Goal: Task Accomplishment & Management: Manage account settings

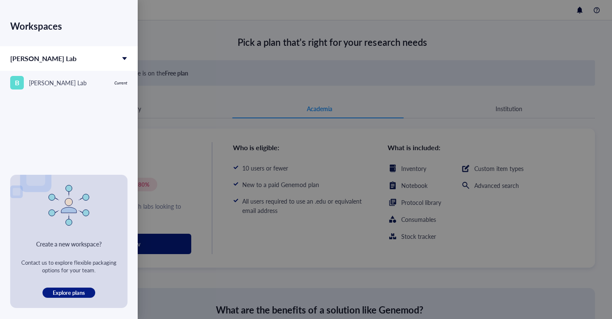
click at [37, 59] on span "[PERSON_NAME] Lab" at bounding box center [43, 59] width 66 height 10
click at [31, 62] on span "[PERSON_NAME] Lab" at bounding box center [43, 59] width 66 height 10
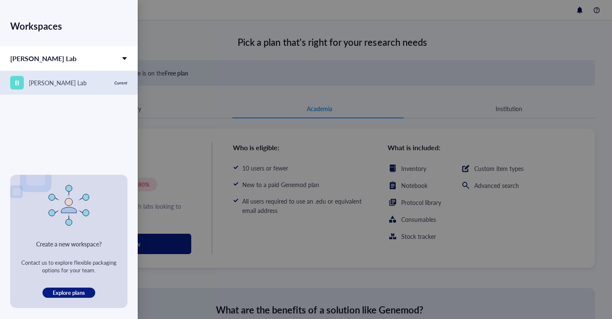
click at [38, 87] on div "B [PERSON_NAME] Lab" at bounding box center [59, 83] width 99 height 14
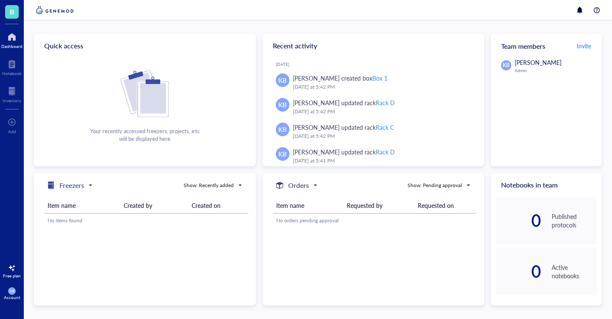
click at [82, 184] on h5 "Freezers" at bounding box center [71, 186] width 25 height 10
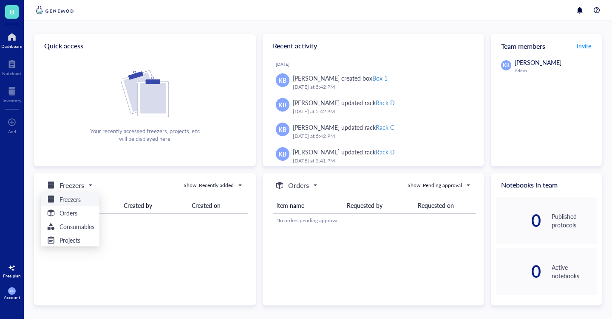
click at [162, 186] on div "freezers Freezers Freezers Orders Consumables Projects Show: Recently added" at bounding box center [144, 185] width 207 height 11
click at [8, 86] on div at bounding box center [12, 92] width 19 height 14
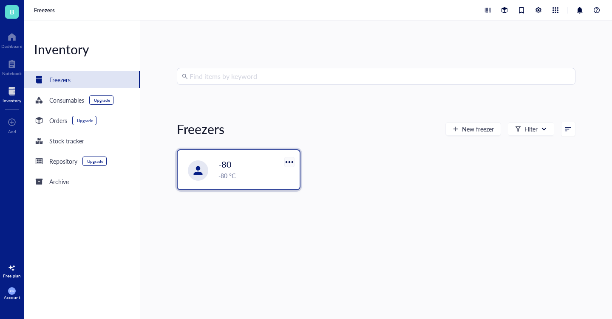
click at [288, 161] on div at bounding box center [289, 162] width 12 height 12
click at [303, 192] on div "Settings" at bounding box center [299, 190] width 20 height 8
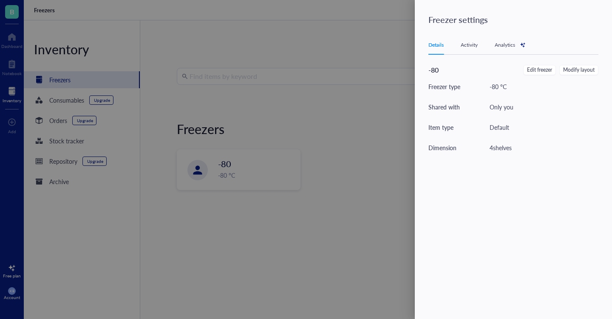
click at [476, 46] on div "Activity" at bounding box center [468, 45] width 17 height 8
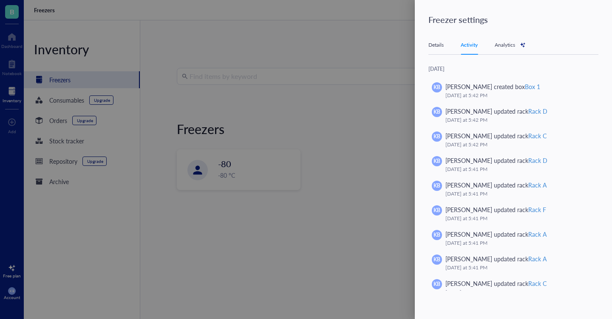
click at [517, 45] on div "Analytics" at bounding box center [509, 45] width 31 height 8
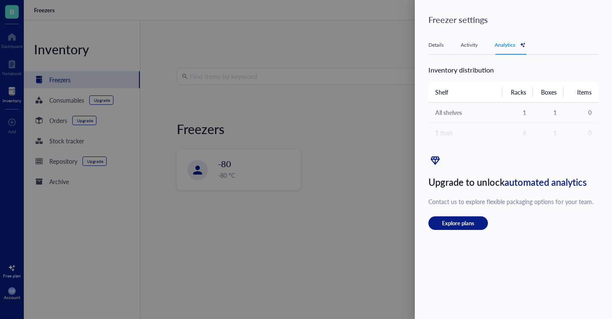
click at [441, 45] on div "Details" at bounding box center [435, 45] width 15 height 8
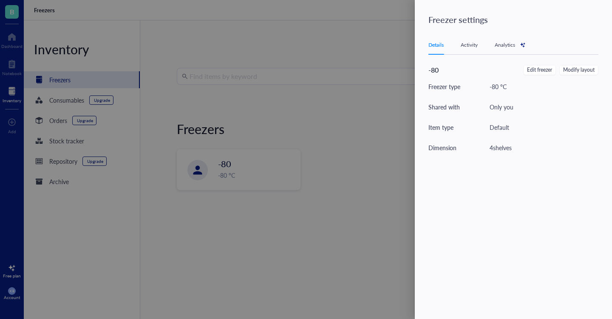
click at [337, 138] on div at bounding box center [306, 159] width 612 height 319
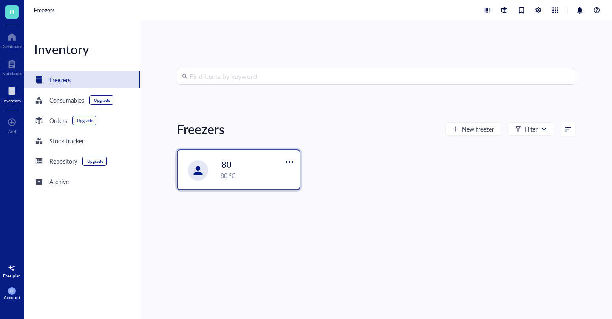
click at [231, 176] on div "-80 °C" at bounding box center [256, 175] width 76 height 9
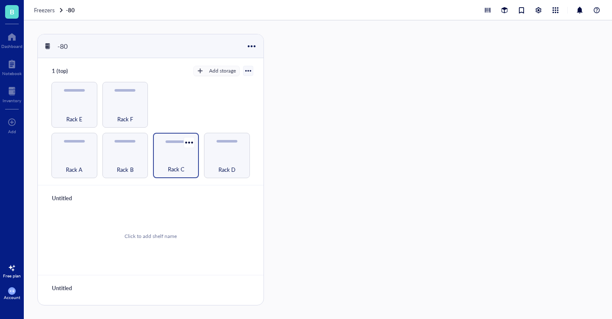
click at [167, 148] on div "Rack C" at bounding box center [176, 156] width 46 height 46
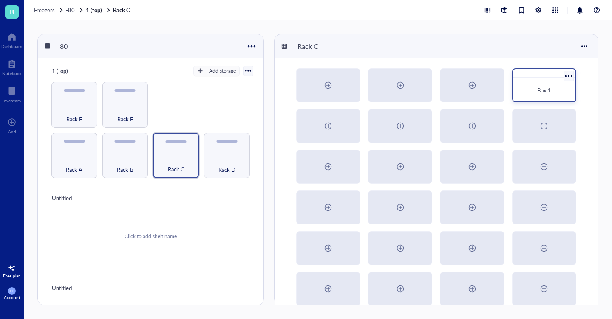
click at [531, 95] on div "Box 1" at bounding box center [544, 90] width 56 height 19
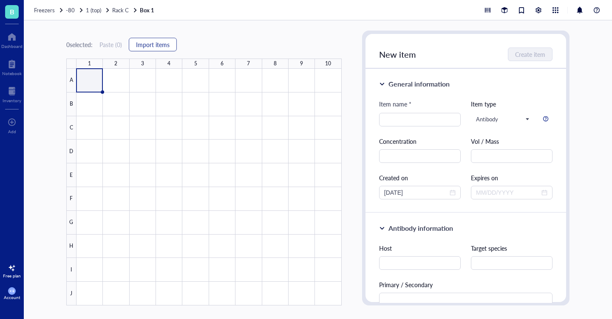
click at [164, 44] on span "Import items" at bounding box center [153, 44] width 34 height 7
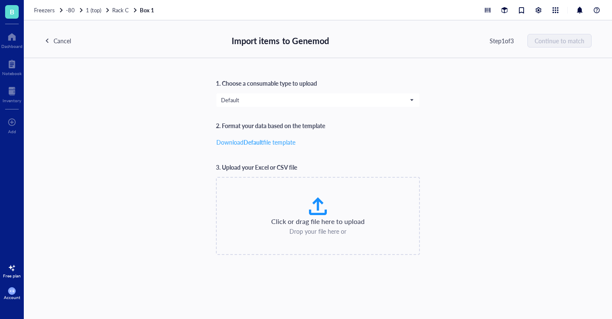
click at [261, 144] on b "Default" at bounding box center [253, 142] width 20 height 8
click at [150, 14] on link "Box 1" at bounding box center [148, 10] width 16 height 8
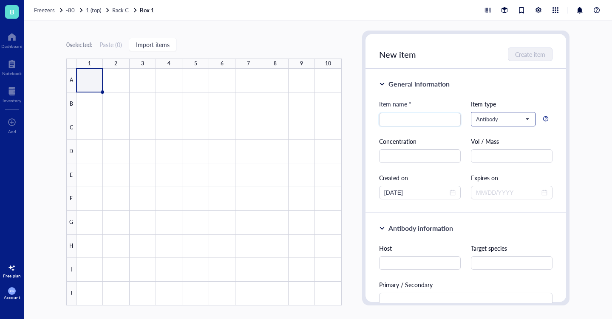
click at [517, 118] on span "Antibody" at bounding box center [502, 120] width 53 height 8
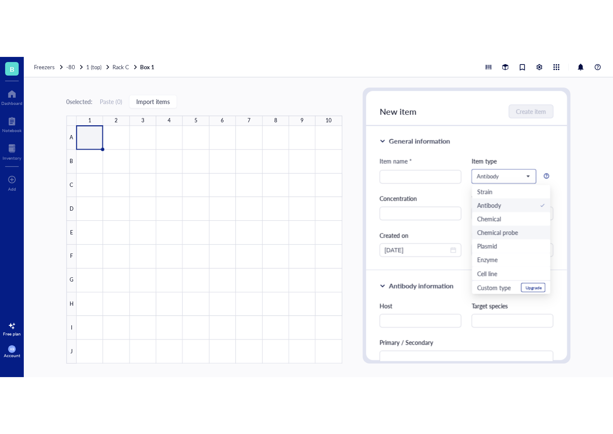
scroll to position [27, 0]
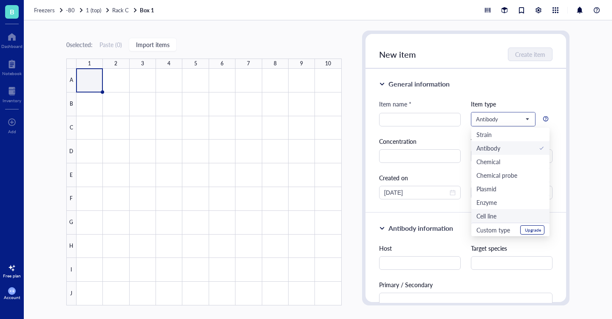
click at [491, 214] on div "Cell line" at bounding box center [486, 216] width 20 height 9
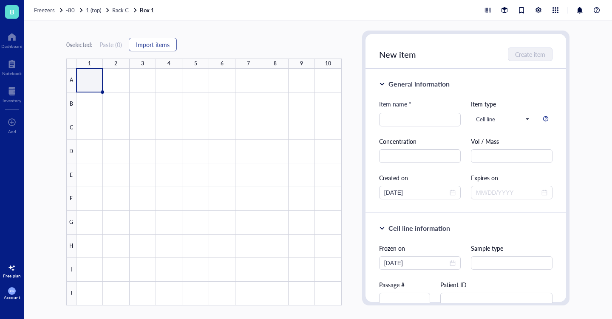
click at [153, 43] on span "Import items" at bounding box center [153, 44] width 34 height 7
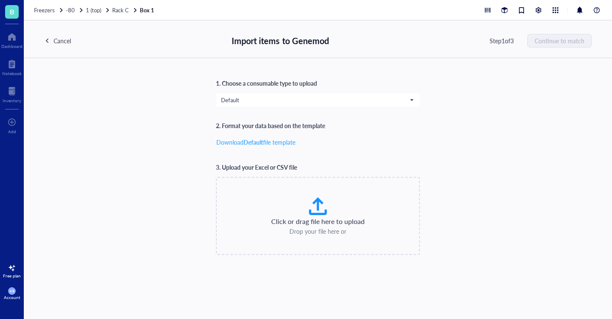
click at [241, 141] on span "Download" at bounding box center [229, 142] width 27 height 8
click at [63, 42] on div "Cancel" at bounding box center [62, 40] width 17 height 9
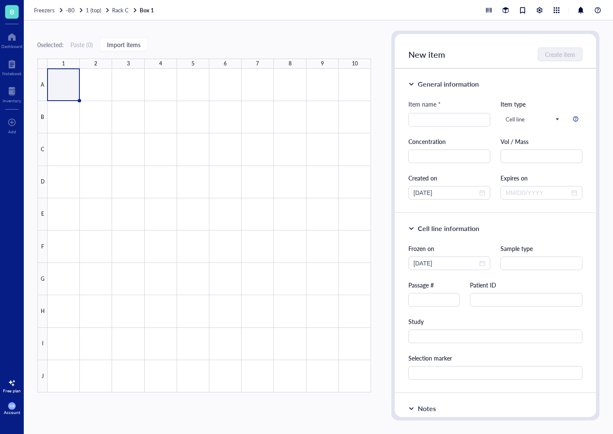
click at [243, 94] on div at bounding box center [210, 231] width 324 height 324
click at [254, 38] on div "0 selected: Paste ( 0 ) Import items 1 2 3 4 5 6 7 8 9 10 A B C D E F G H I J" at bounding box center [204, 226] width 334 height 390
click at [78, 80] on div at bounding box center [210, 231] width 324 height 324
click at [450, 84] on div "General information" at bounding box center [448, 84] width 61 height 10
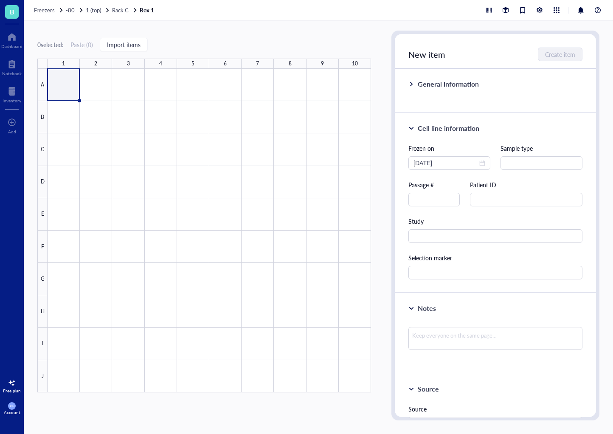
click at [450, 84] on div "General information" at bounding box center [448, 84] width 61 height 10
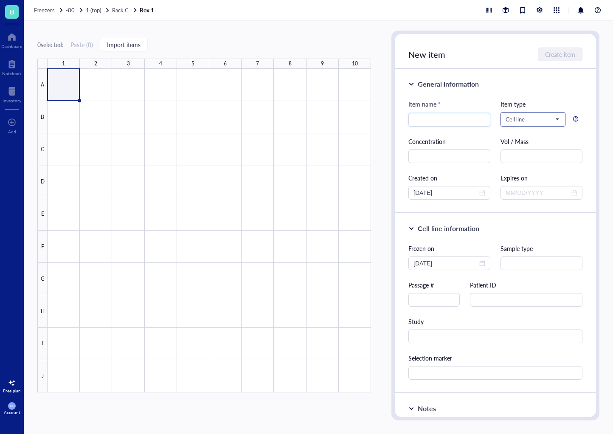
click at [553, 120] on span "Cell line" at bounding box center [532, 120] width 53 height 8
click at [525, 132] on div "Default" at bounding box center [540, 134] width 68 height 9
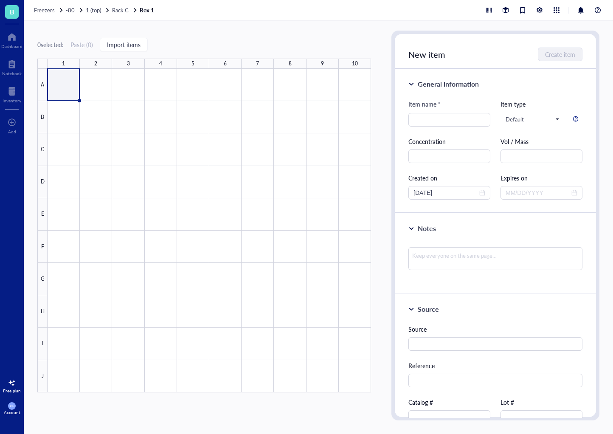
click at [516, 142] on div "Vol / Mass" at bounding box center [542, 141] width 82 height 9
click at [524, 120] on span "Default" at bounding box center [532, 120] width 53 height 8
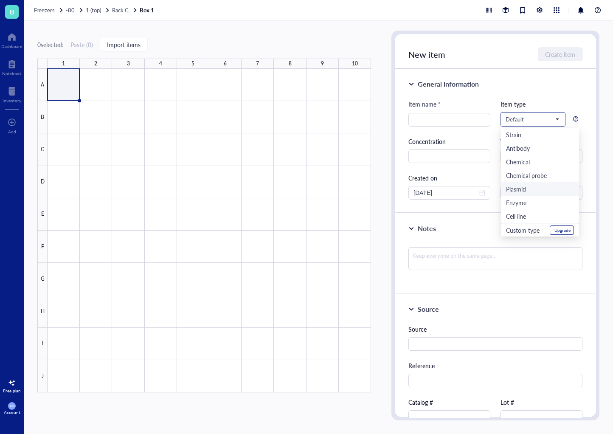
scroll to position [27, 0]
click at [521, 216] on div "Cell line" at bounding box center [516, 216] width 20 height 9
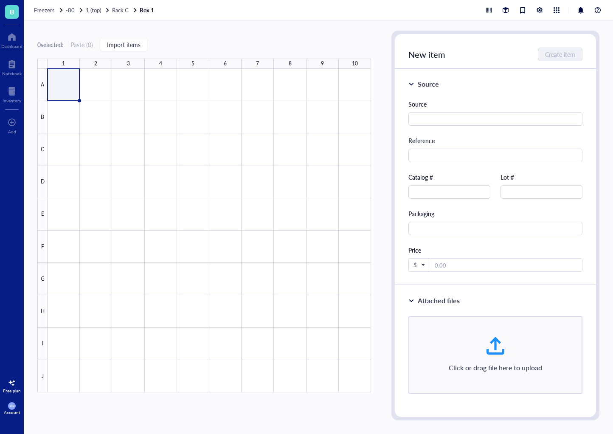
scroll to position [405, 0]
click at [140, 41] on span "Import items" at bounding box center [124, 44] width 34 height 7
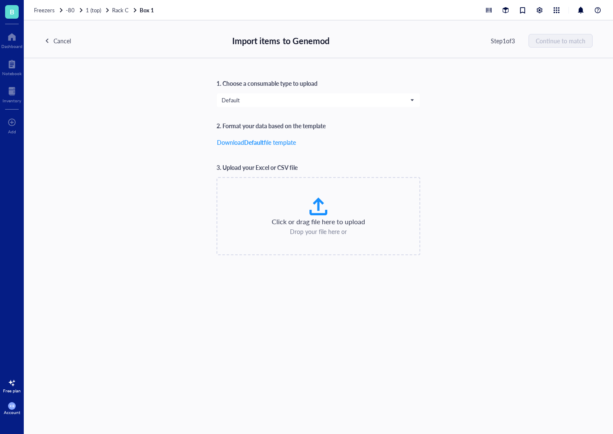
click at [55, 42] on div "Cancel" at bounding box center [62, 40] width 17 height 9
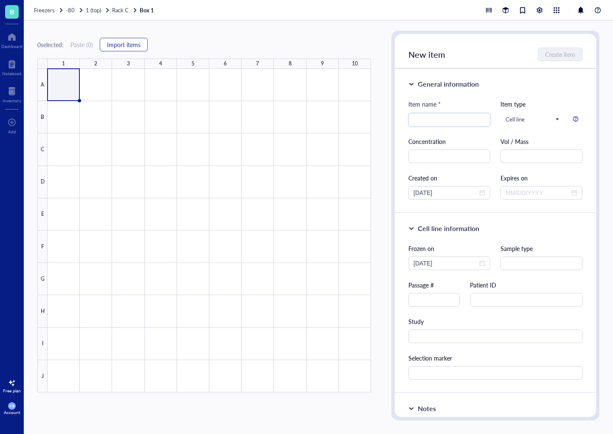
click at [129, 47] on span "Import items" at bounding box center [124, 44] width 34 height 7
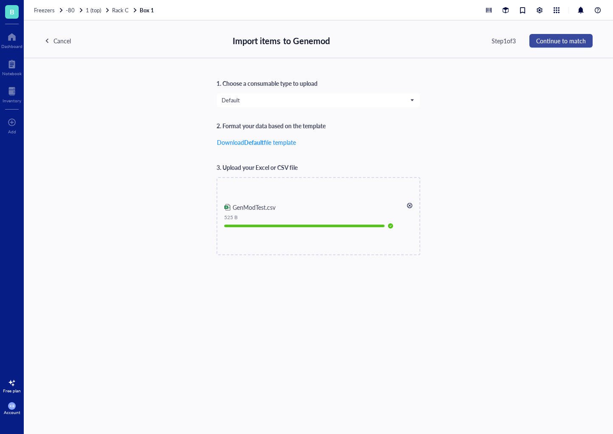
click at [564, 40] on span "Continue to match" at bounding box center [562, 40] width 50 height 7
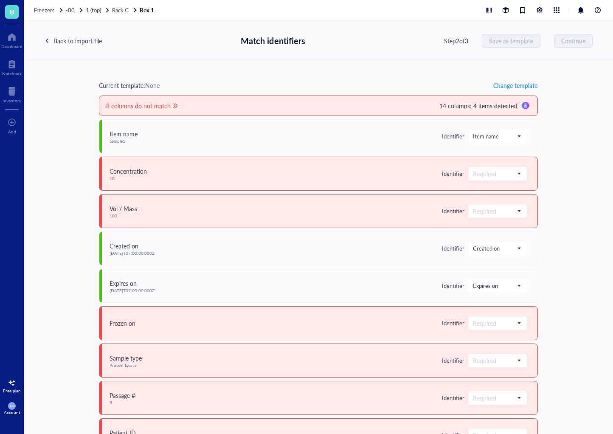
scroll to position [1, 0]
click at [473, 174] on span at bounding box center [497, 173] width 49 height 13
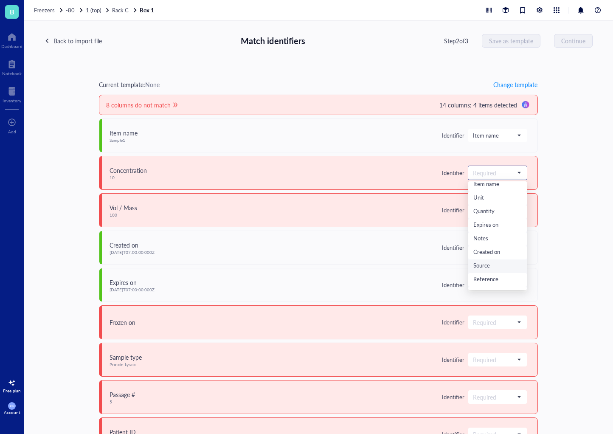
scroll to position [0, 0]
click at [537, 162] on div "Current template: None Change template 8 columns do not match 14 columns; 4 ite…" at bounding box center [319, 246] width 590 height 376
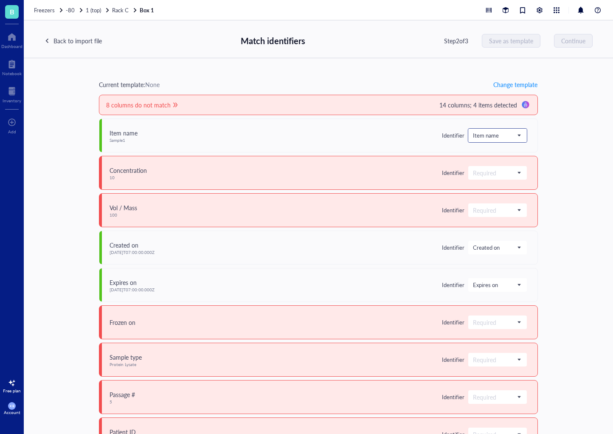
click at [473, 136] on span "Item name" at bounding box center [497, 136] width 48 height 8
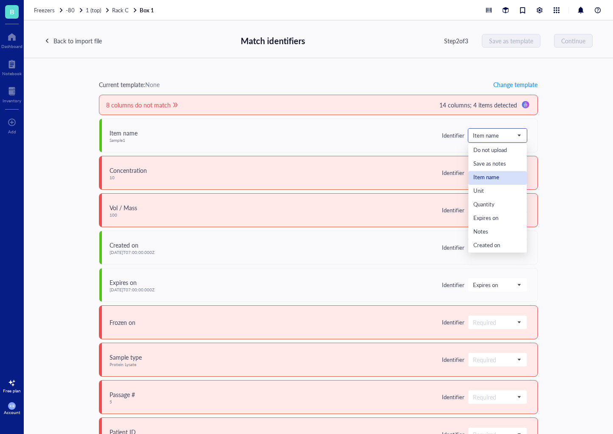
click at [474, 178] on div "Item name" at bounding box center [498, 177] width 48 height 9
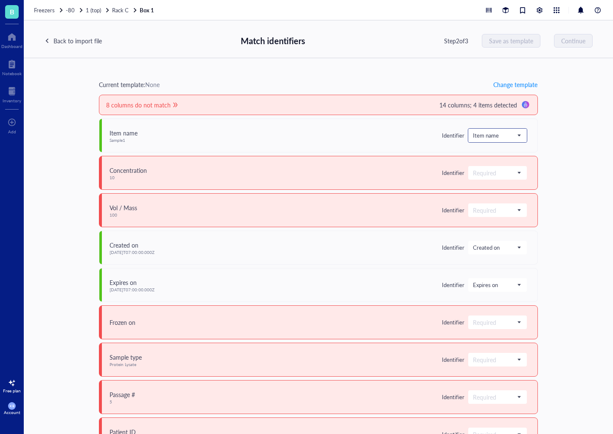
click at [473, 178] on input "search" at bounding box center [494, 173] width 42 height 13
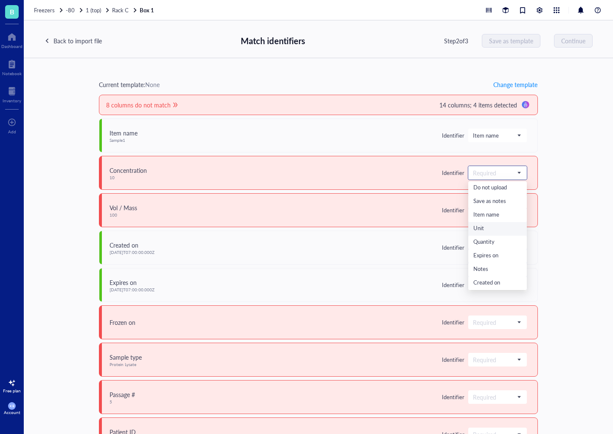
click at [474, 225] on div "Unit" at bounding box center [498, 228] width 48 height 9
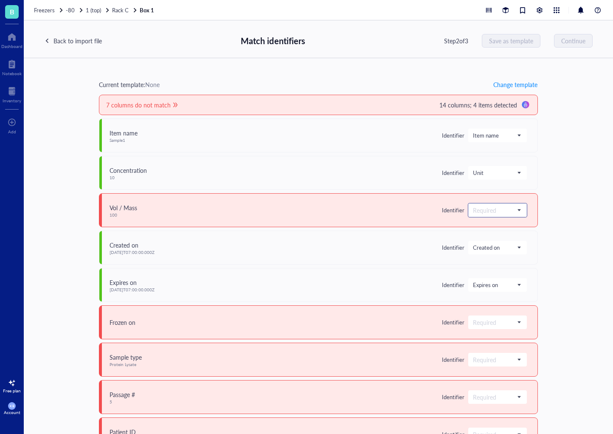
click at [473, 211] on input "search" at bounding box center [494, 210] width 42 height 13
click at [474, 281] on div "Quantity" at bounding box center [498, 279] width 48 height 9
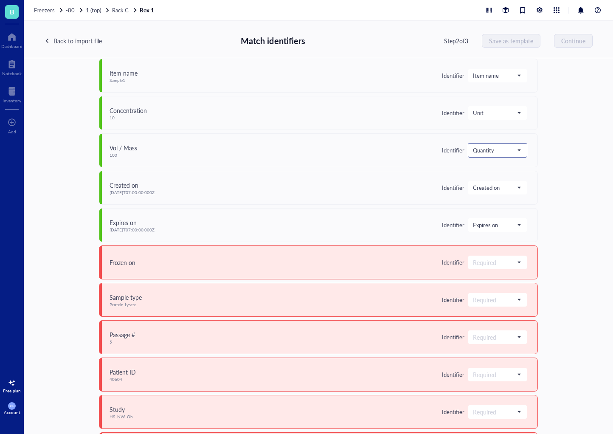
scroll to position [94, 0]
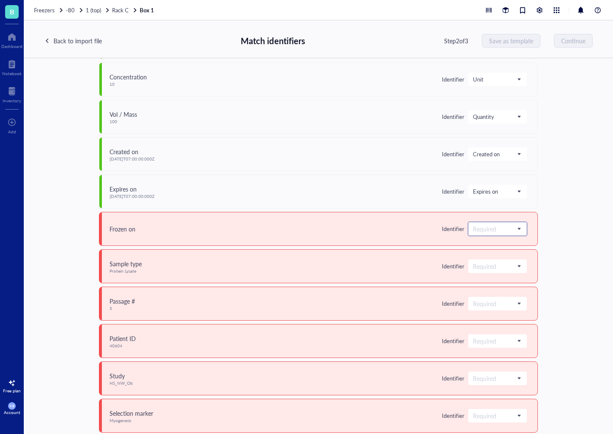
click at [473, 227] on input "search" at bounding box center [494, 229] width 42 height 13
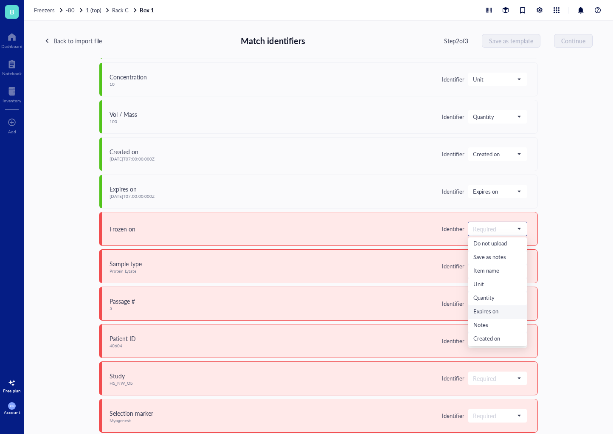
click at [474, 313] on div "Expires on" at bounding box center [498, 312] width 48 height 9
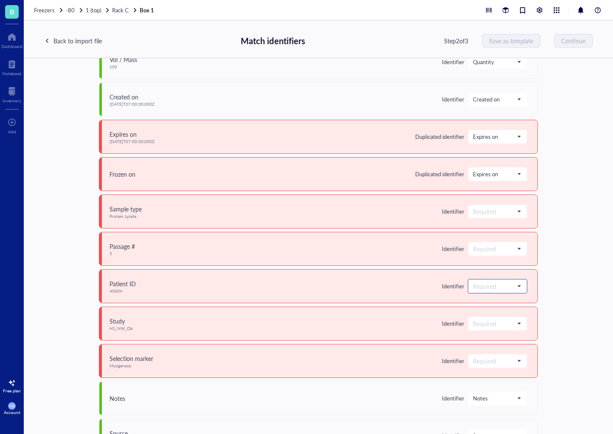
scroll to position [150, 0]
click at [473, 134] on span "Expires on" at bounding box center [497, 136] width 48 height 8
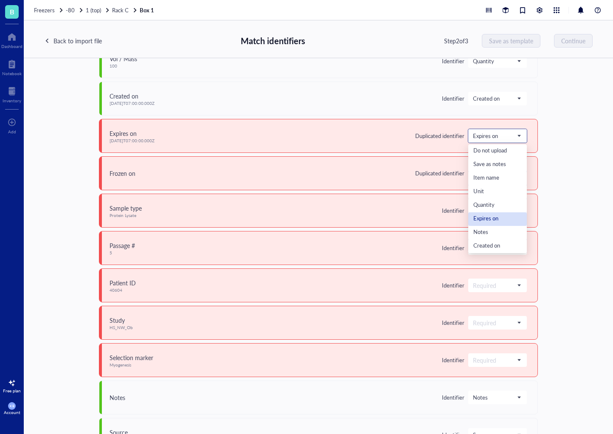
click at [474, 217] on div "Expires on" at bounding box center [498, 219] width 48 height 9
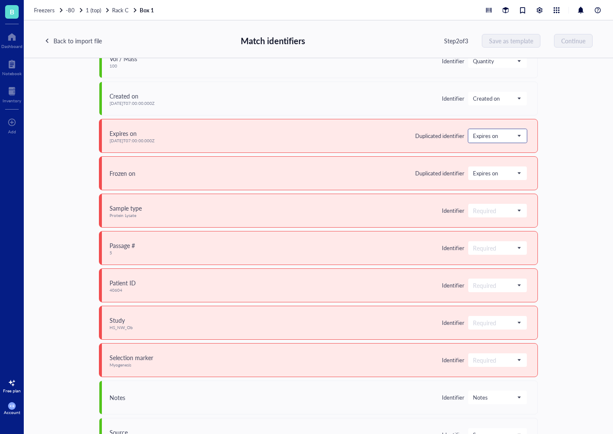
click at [469, 137] on div "Expires on" at bounding box center [498, 136] width 59 height 14
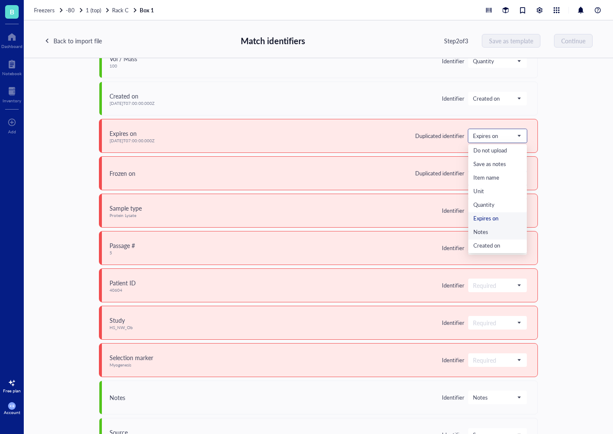
click at [474, 231] on div "Notes" at bounding box center [498, 232] width 48 height 9
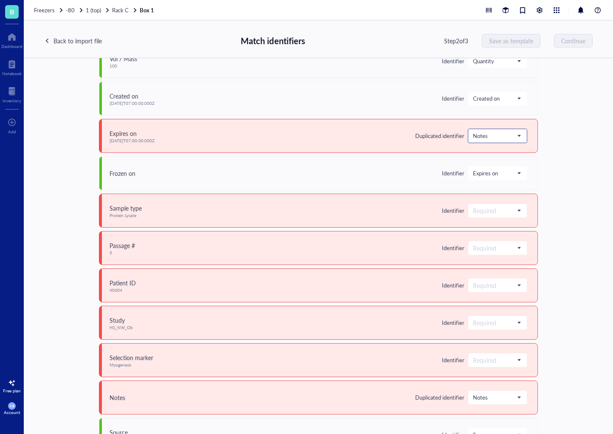
click at [473, 135] on span "Notes" at bounding box center [497, 136] width 48 height 8
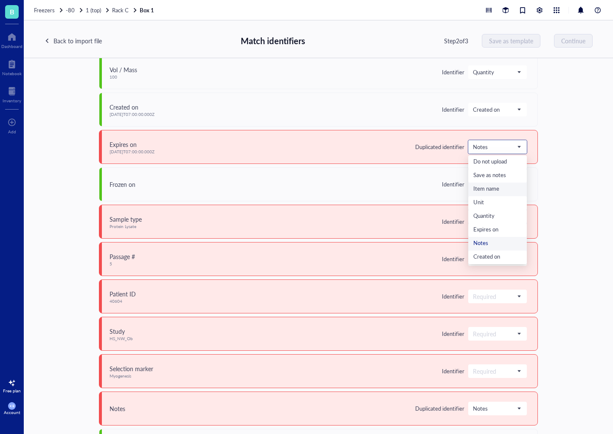
scroll to position [144, 0]
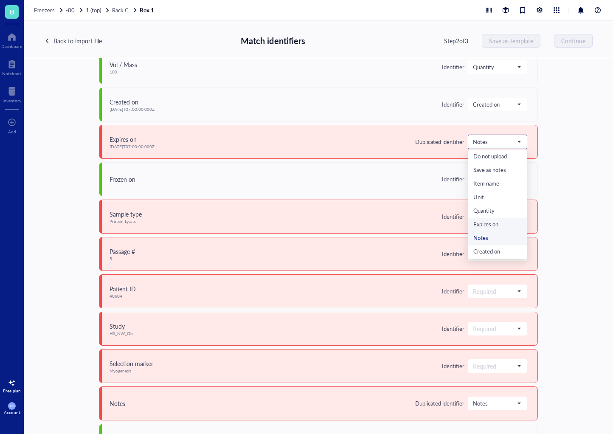
click at [474, 225] on div "Expires on" at bounding box center [498, 224] width 48 height 9
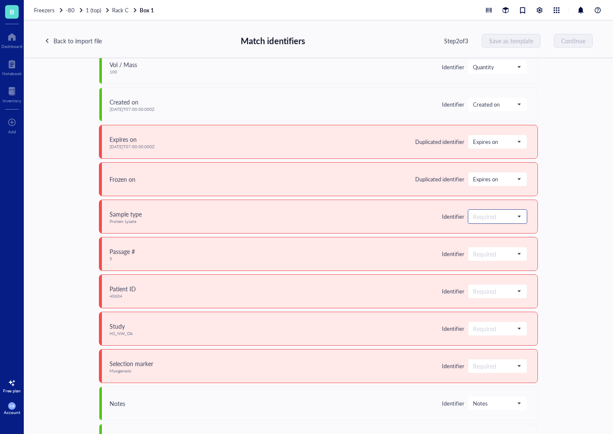
click at [473, 217] on input "search" at bounding box center [494, 216] width 42 height 13
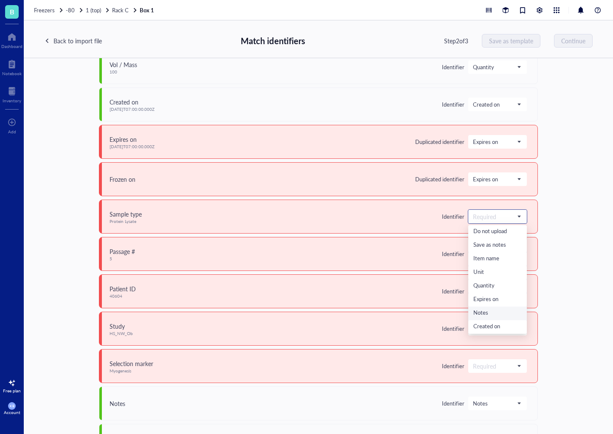
click at [474, 311] on div "Notes" at bounding box center [498, 313] width 48 height 9
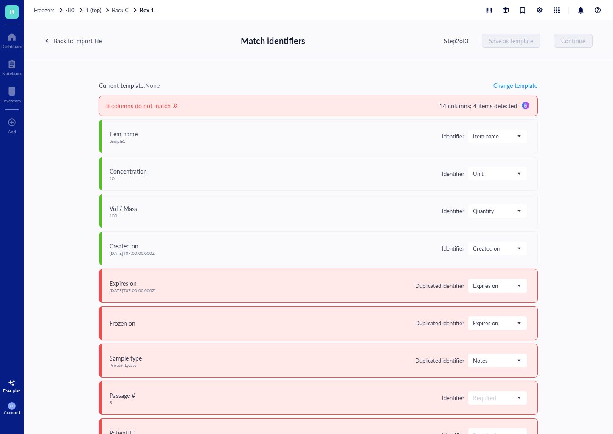
scroll to position [0, 0]
click at [494, 87] on span "Change template" at bounding box center [516, 85] width 44 height 7
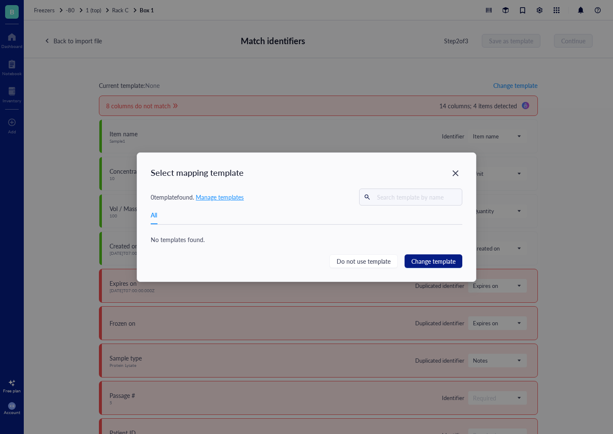
click at [220, 198] on span "Manage templates" at bounding box center [220, 197] width 48 height 8
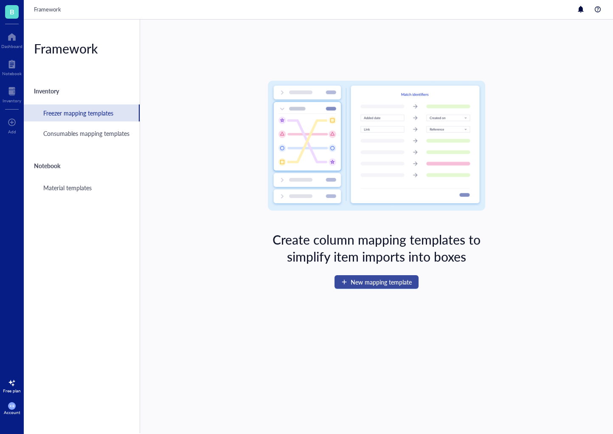
click at [392, 282] on span "New mapping template" at bounding box center [381, 282] width 61 height 7
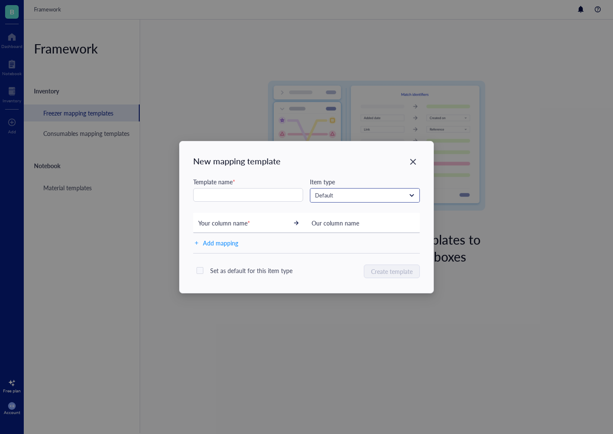
click at [347, 196] on span "Default" at bounding box center [364, 196] width 98 height 8
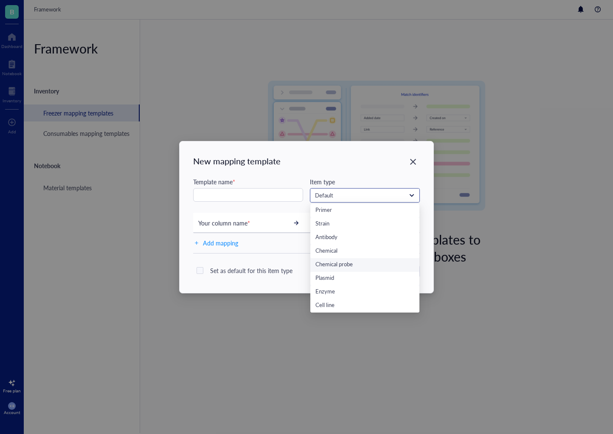
scroll to position [14, 0]
click at [331, 305] on div "Cell line" at bounding box center [365, 305] width 99 height 9
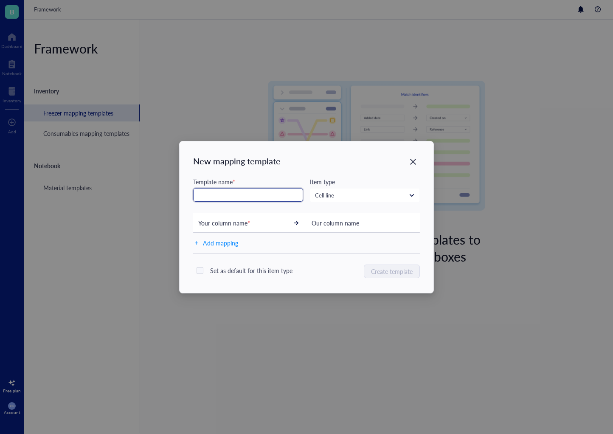
click at [240, 198] on input "text" at bounding box center [248, 195] width 110 height 14
type input "Cell Line Template"
click at [218, 248] on span "Add mapping" at bounding box center [220, 243] width 35 height 10
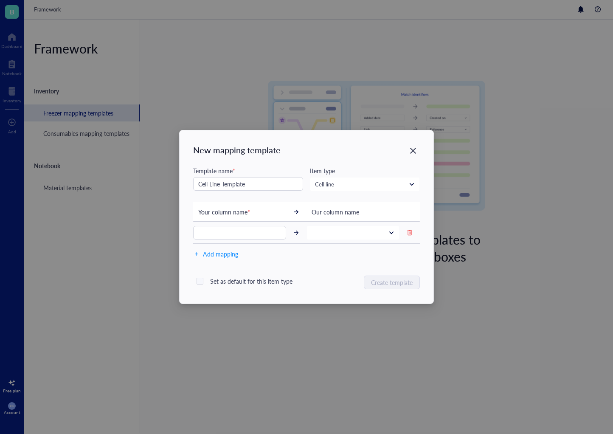
click at [258, 213] on div "Your column name *" at bounding box center [242, 211] width 88 height 9
click at [252, 232] on input "text" at bounding box center [239, 233] width 93 height 14
type input "Patient ID"
drag, startPoint x: 251, startPoint y: 235, endPoint x: 176, endPoint y: 235, distance: 75.2
click at [176, 235] on div "New mapping template Template name * Cell Line Template Item type Cell line Def…" at bounding box center [306, 217] width 613 height 434
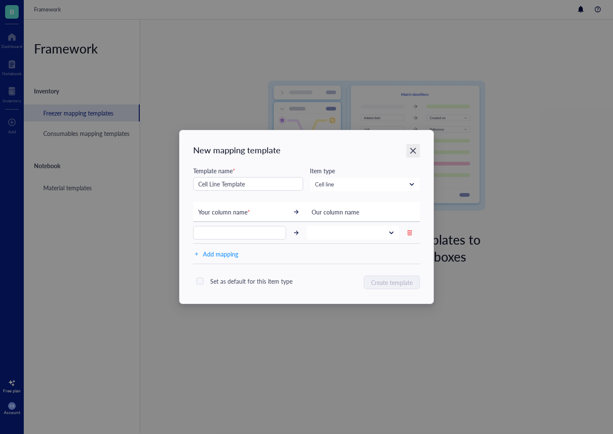
click at [409, 151] on icon "Close" at bounding box center [413, 151] width 8 height 8
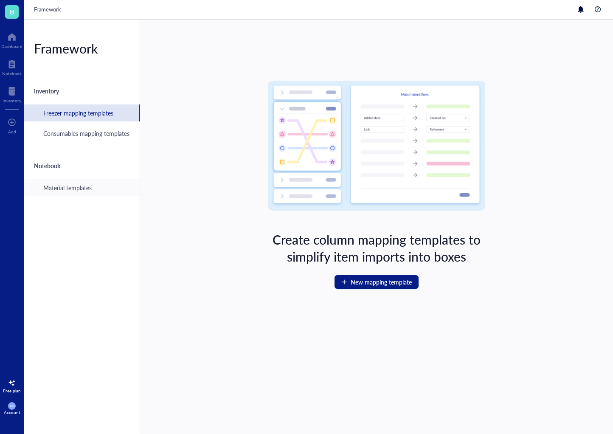
click at [64, 189] on div "Material templates" at bounding box center [67, 187] width 48 height 9
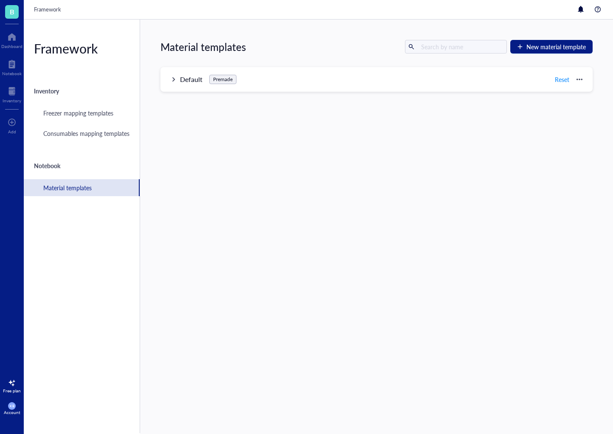
click at [225, 80] on div "Premade" at bounding box center [223, 79] width 20 height 6
click at [577, 79] on div at bounding box center [580, 79] width 6 height 6
click at [89, 184] on div "Material templates" at bounding box center [67, 187] width 48 height 9
click at [561, 79] on span "Reset" at bounding box center [562, 79] width 14 height 7
click at [577, 79] on div at bounding box center [580, 79] width 6 height 6
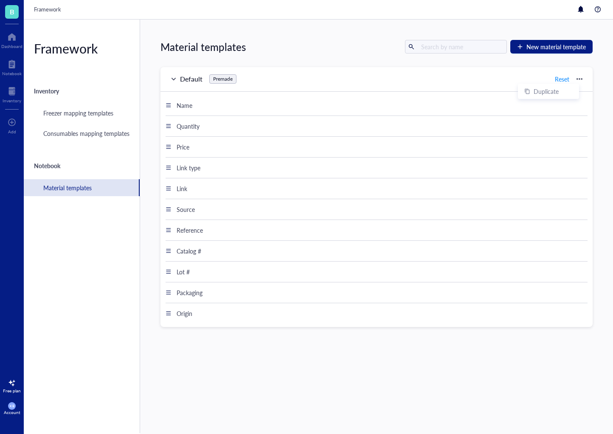
click at [344, 319] on div "Material templates New material template Default Premade Reset Name Quantity Pr…" at bounding box center [376, 227] width 473 height 415
click at [185, 79] on div "Default" at bounding box center [191, 79] width 23 height 10
click at [179, 79] on div "Default Premade Reset" at bounding box center [377, 79] width 432 height 25
click at [219, 79] on div "Premade" at bounding box center [223, 79] width 20 height 6
click at [217, 79] on div "Premade" at bounding box center [223, 79] width 20 height 6
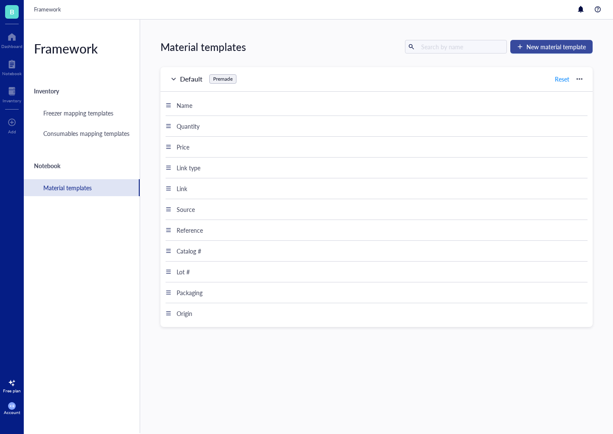
click at [560, 48] on span "New material template" at bounding box center [556, 46] width 59 height 7
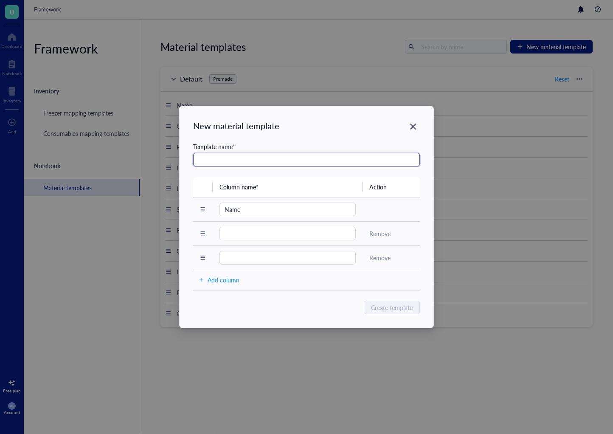
click at [260, 159] on input "text" at bounding box center [306, 160] width 227 height 14
click at [211, 162] on input "Cell line Template" at bounding box center [306, 160] width 227 height 14
type input "Cell Line Template"
click at [272, 182] on th "Column name*" at bounding box center [288, 187] width 150 height 20
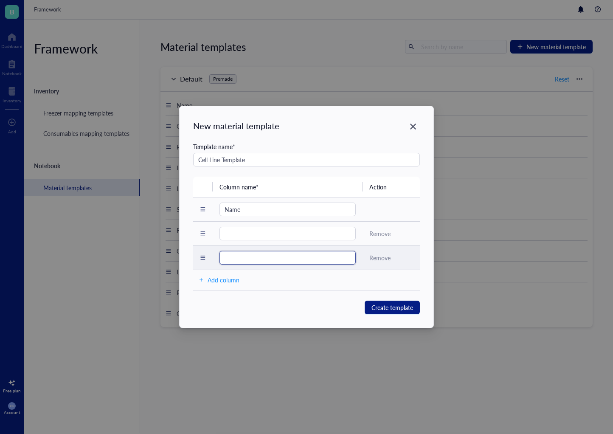
click at [301, 260] on input "text" at bounding box center [288, 258] width 136 height 14
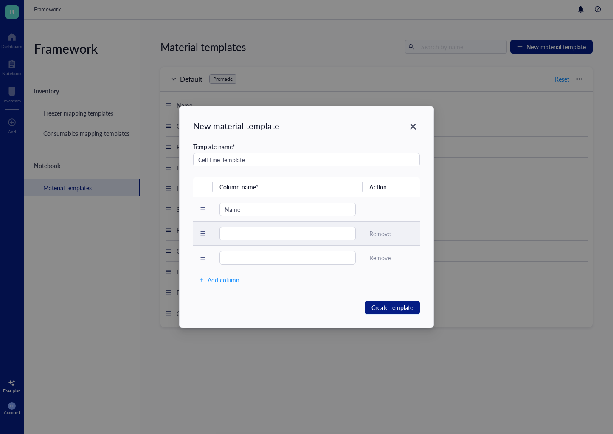
click at [259, 225] on td at bounding box center [288, 233] width 150 height 24
click at [247, 240] on input "text" at bounding box center [288, 234] width 136 height 14
type input "Concentration"
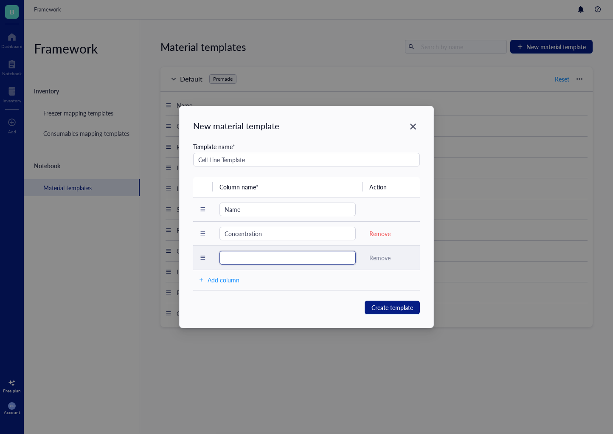
click at [247, 256] on input "text" at bounding box center [288, 258] width 136 height 14
type input "Volume"
click at [231, 281] on div "Add column" at bounding box center [224, 279] width 32 height 9
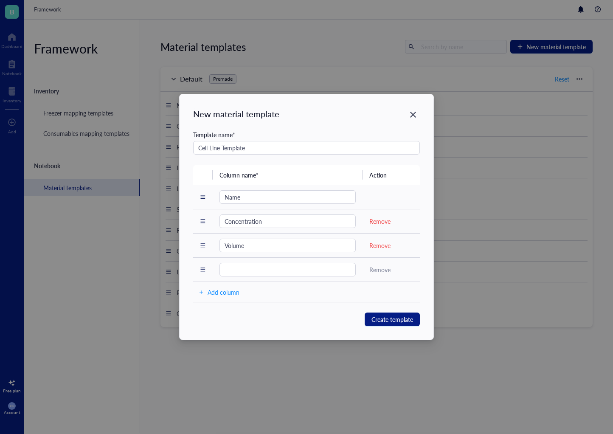
click at [229, 295] on div "Add column" at bounding box center [224, 292] width 32 height 9
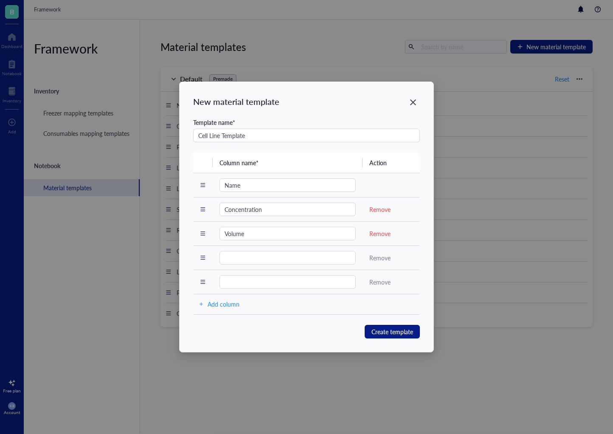
click at [230, 307] on div "Add column" at bounding box center [224, 303] width 32 height 9
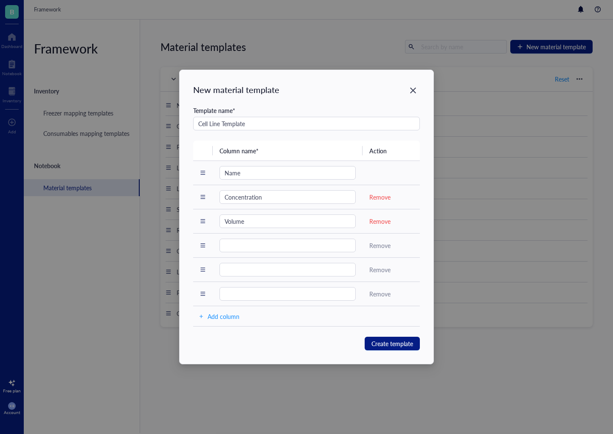
click at [232, 318] on div "Add column" at bounding box center [224, 316] width 32 height 9
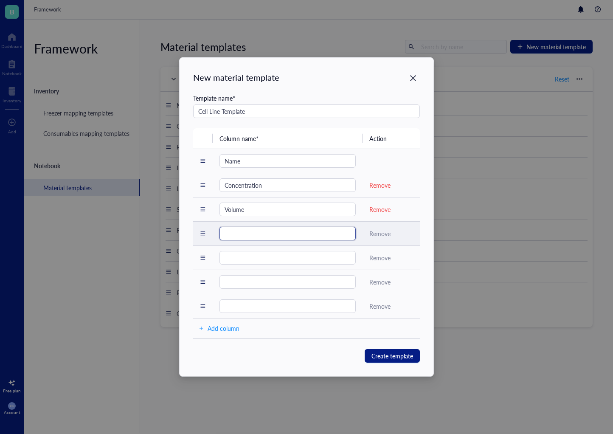
click at [245, 236] on input "text" at bounding box center [288, 234] width 136 height 14
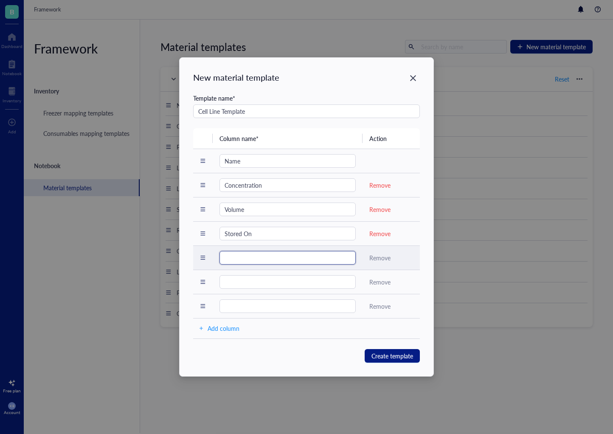
click at [238, 259] on input "text" at bounding box center [288, 258] width 136 height 14
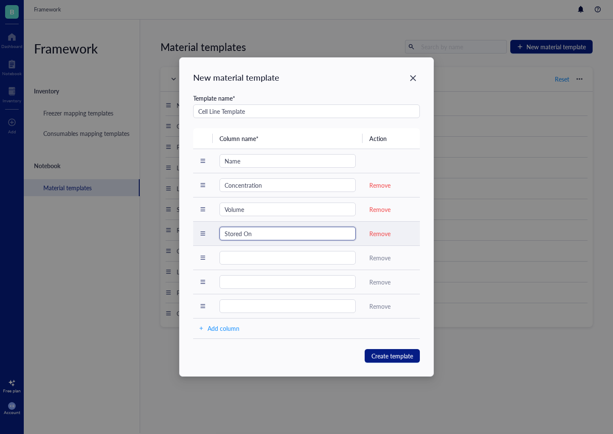
click at [240, 236] on input "Stored On" at bounding box center [288, 234] width 136 height 14
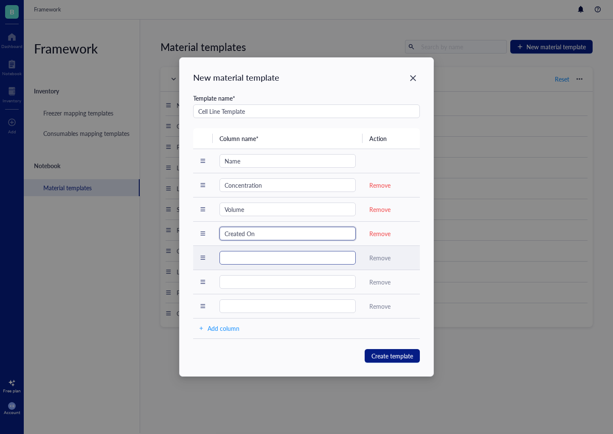
type input "Created On"
click at [249, 258] on input "text" at bounding box center [288, 258] width 136 height 14
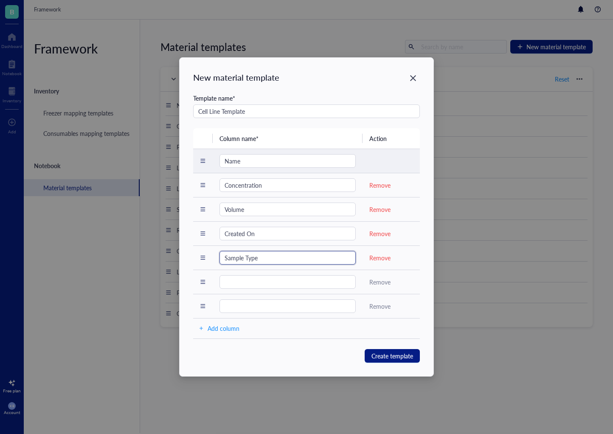
type input "Sample Type"
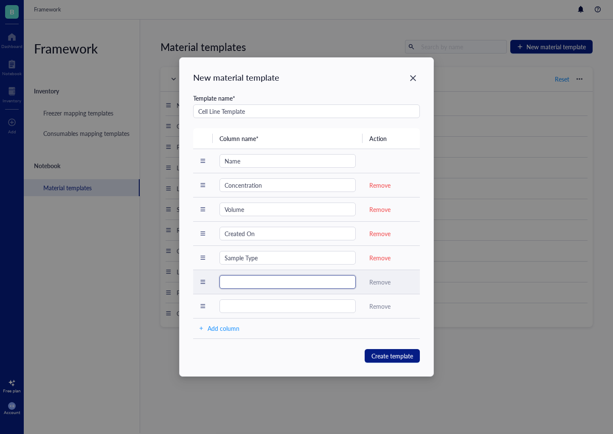
click at [247, 281] on input "text" at bounding box center [288, 282] width 136 height 14
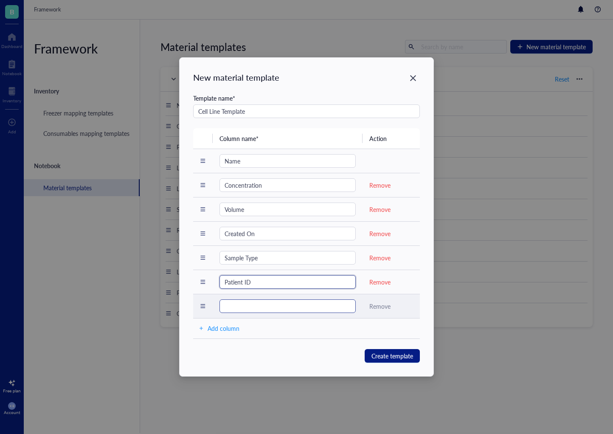
type input "Patient ID"
click at [245, 311] on input "text" at bounding box center [288, 306] width 136 height 14
type input "Study ID"
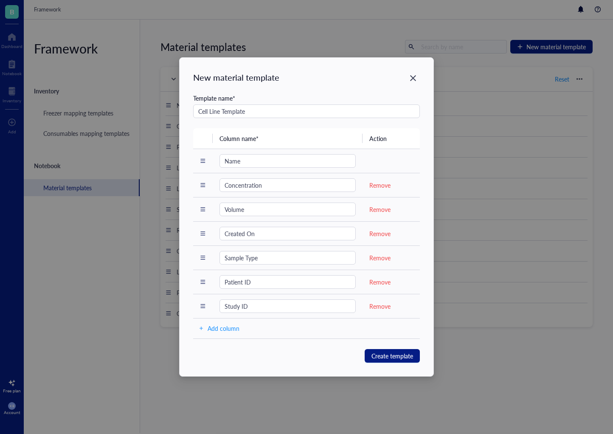
click at [236, 319] on div "Add column" at bounding box center [224, 328] width 32 height 9
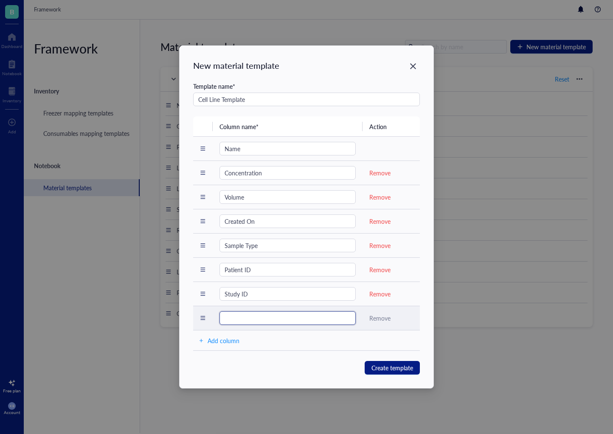
click at [239, 319] on input "text" at bounding box center [288, 318] width 136 height 14
type input "Condition"
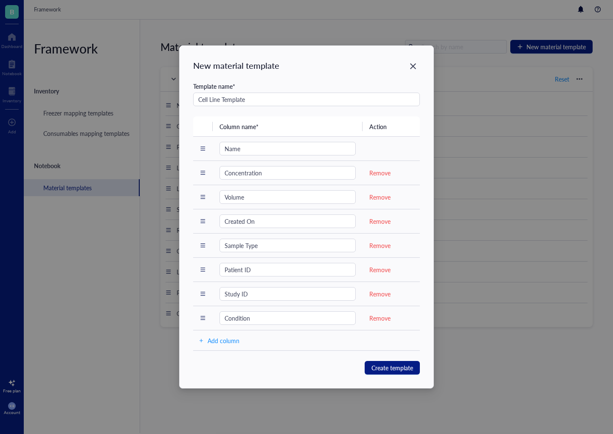
click at [231, 319] on div "Add column" at bounding box center [224, 340] width 32 height 9
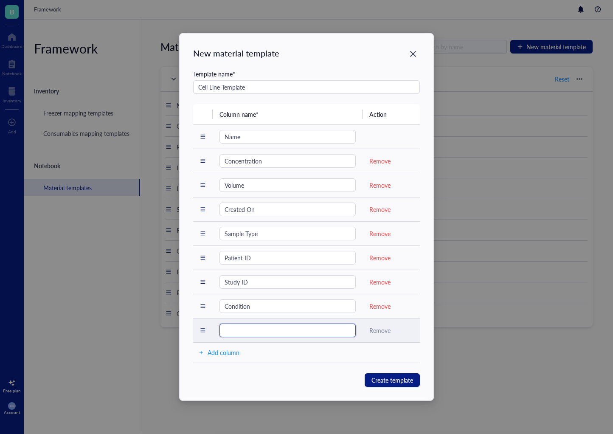
click at [236, 319] on input "text" at bounding box center [288, 331] width 136 height 14
type input "S"
type input "c"
type input "Cell Source"
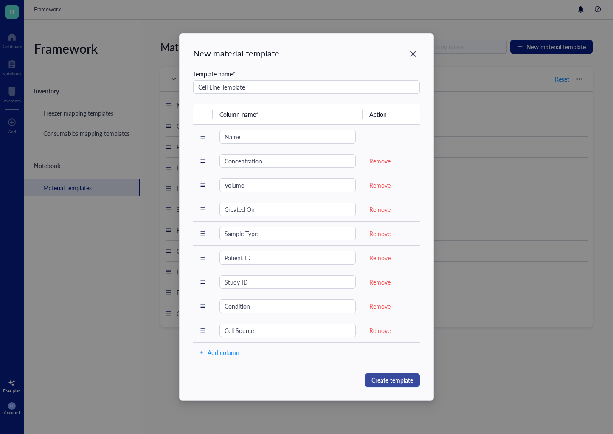
click at [388, 319] on span "Create template" at bounding box center [393, 380] width 42 height 9
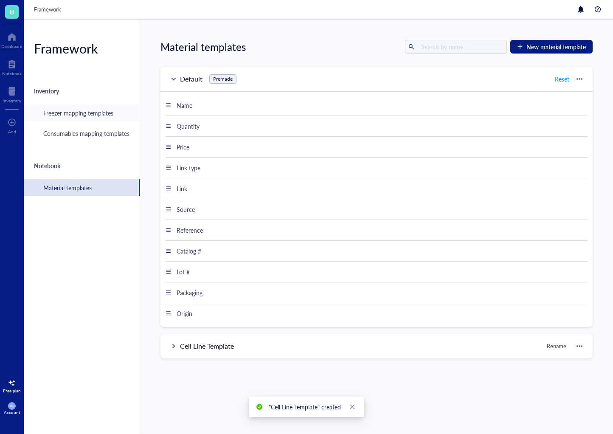
click at [100, 115] on div "Freezer mapping templates" at bounding box center [78, 112] width 70 height 9
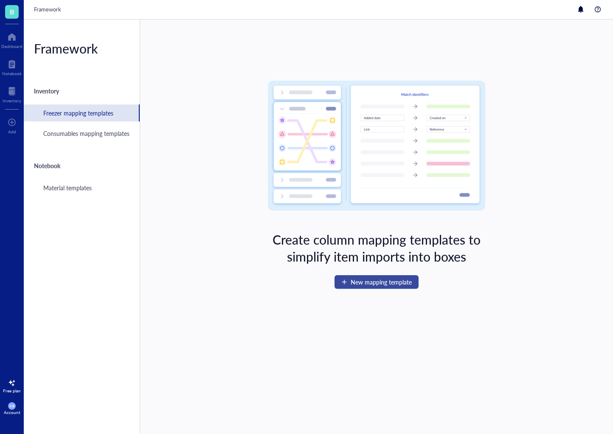
click at [402, 283] on span "New mapping template" at bounding box center [381, 282] width 61 height 7
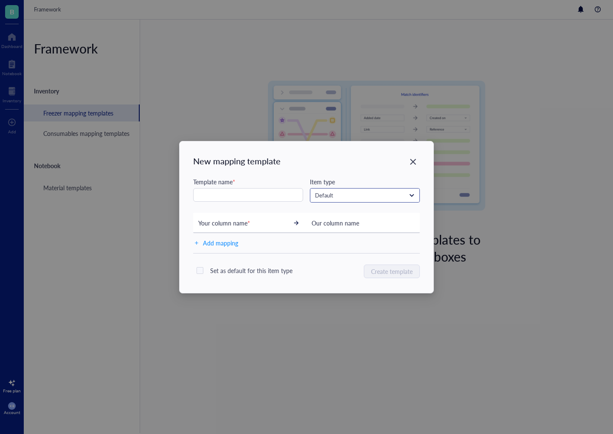
click at [360, 200] on input "search" at bounding box center [361, 195] width 92 height 13
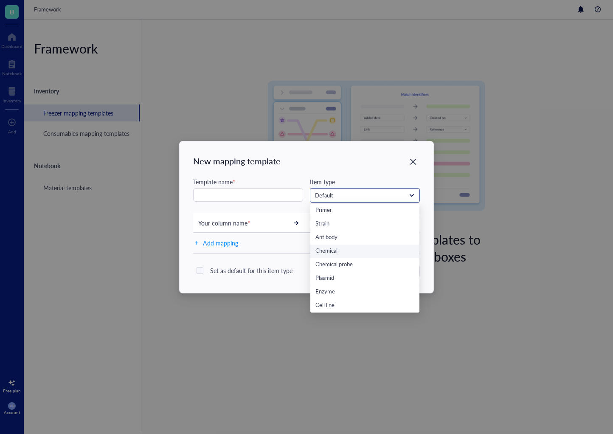
scroll to position [14, 0]
click at [331, 307] on div "Cell line" at bounding box center [365, 305] width 99 height 9
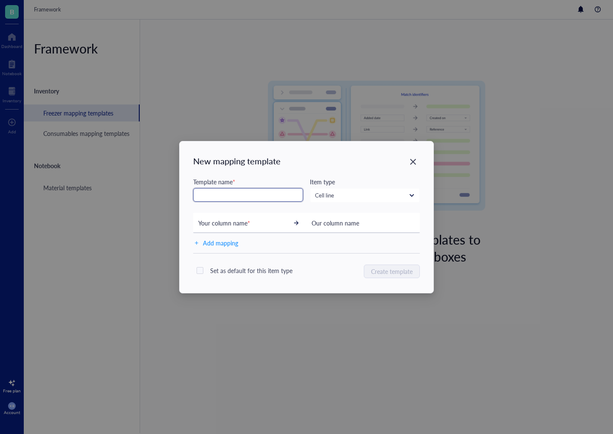
click at [249, 197] on input "text" at bounding box center [248, 195] width 110 height 14
click at [410, 164] on icon "Close" at bounding box center [413, 162] width 8 height 8
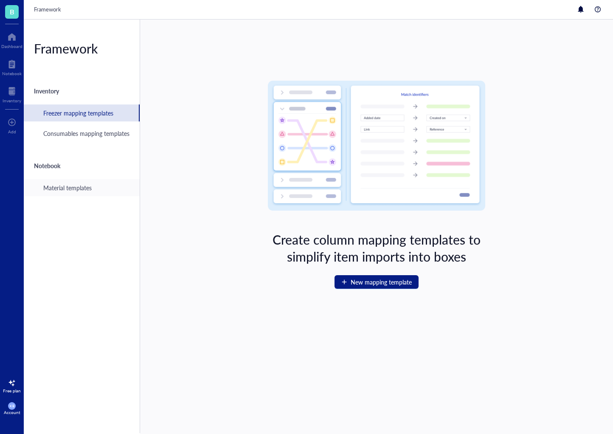
click at [77, 186] on div "Material templates" at bounding box center [67, 187] width 48 height 9
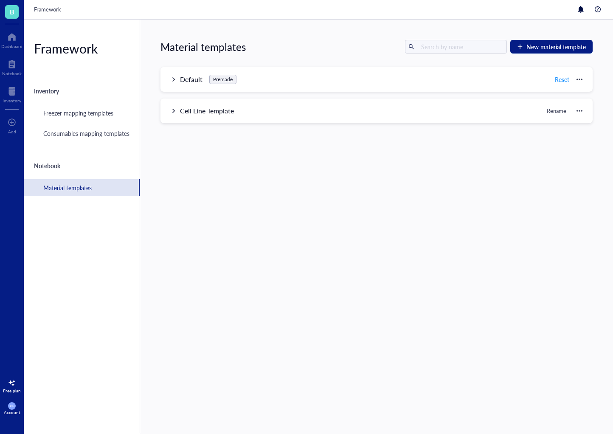
click at [52, 91] on div "Inventory" at bounding box center [82, 91] width 116 height 20
click at [9, 98] on div "Inventory" at bounding box center [12, 100] width 19 height 5
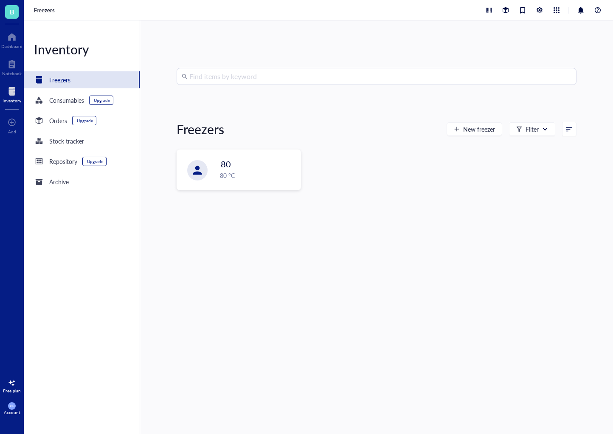
click at [206, 129] on div "Freezers" at bounding box center [201, 129] width 48 height 17
click at [229, 168] on span "-80" at bounding box center [224, 164] width 13 height 12
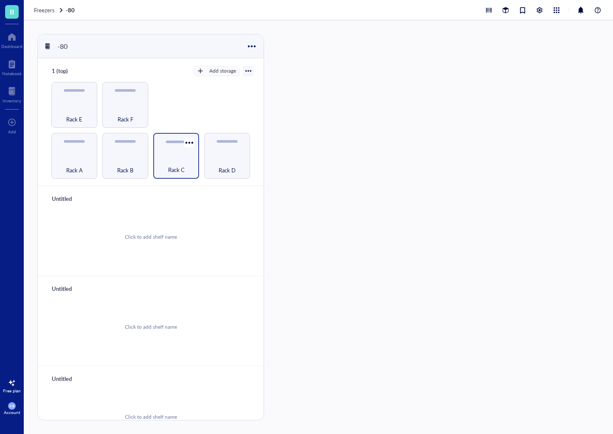
click at [160, 161] on div "Rack C" at bounding box center [176, 165] width 37 height 19
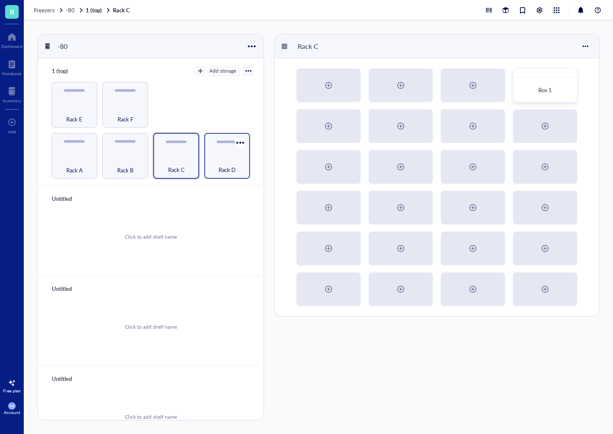
click at [237, 158] on div "Rack D" at bounding box center [227, 165] width 37 height 19
click at [171, 163] on div "Rack C" at bounding box center [176, 165] width 37 height 19
click at [541, 83] on div "Box 1" at bounding box center [545, 90] width 56 height 19
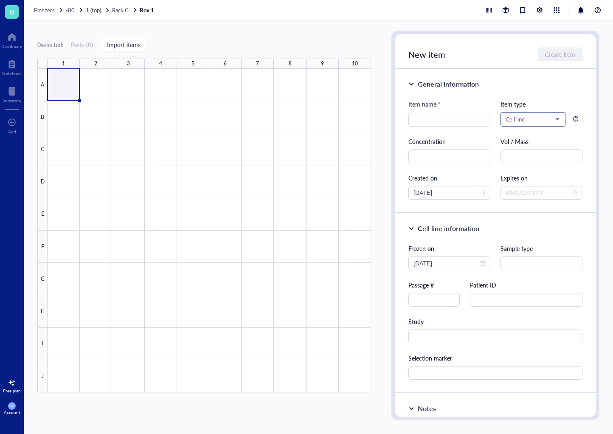
click at [558, 119] on div "Cell line" at bounding box center [533, 120] width 64 height 14
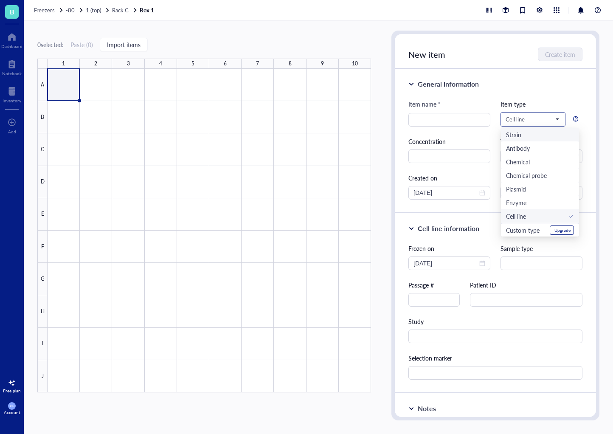
scroll to position [27, 0]
click at [557, 233] on div "Upgrade" at bounding box center [563, 230] width 16 height 5
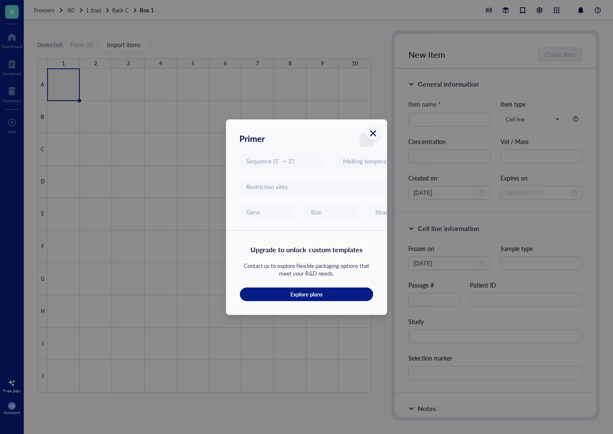
click at [375, 133] on icon "Close" at bounding box center [374, 133] width 8 height 8
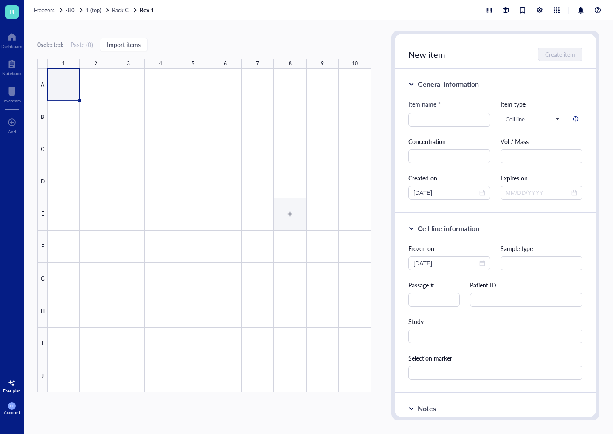
scroll to position [0, 0]
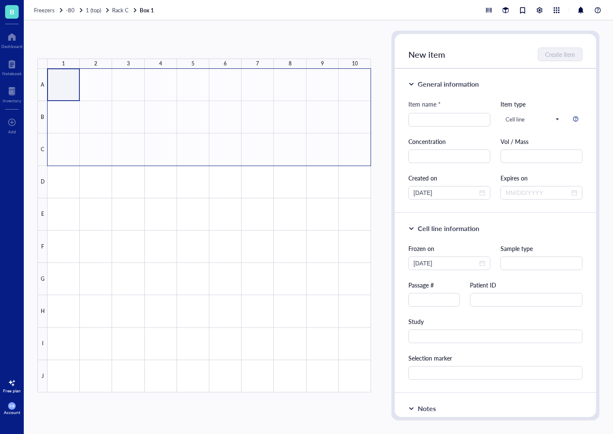
drag, startPoint x: 64, startPoint y: 78, endPoint x: 346, endPoint y: 138, distance: 288.5
click at [346, 138] on div at bounding box center [210, 231] width 324 height 324
click at [443, 120] on input "search" at bounding box center [450, 119] width 72 height 13
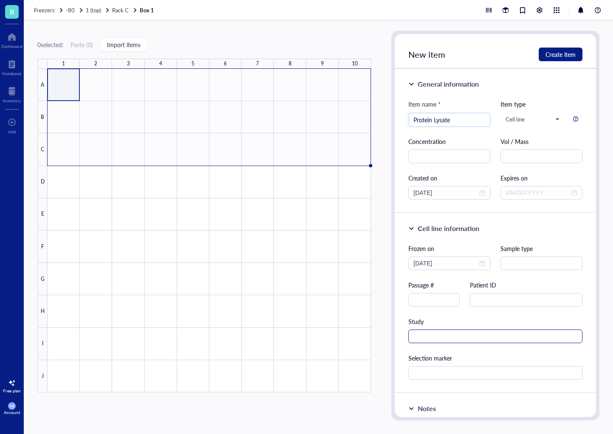
type input "Protein Lysate"
click at [432, 319] on input "text" at bounding box center [496, 337] width 174 height 14
type input "HS_NW_Ob"
click at [487, 300] on input "text" at bounding box center [526, 300] width 113 height 14
click at [475, 317] on div "Study" at bounding box center [496, 321] width 174 height 9
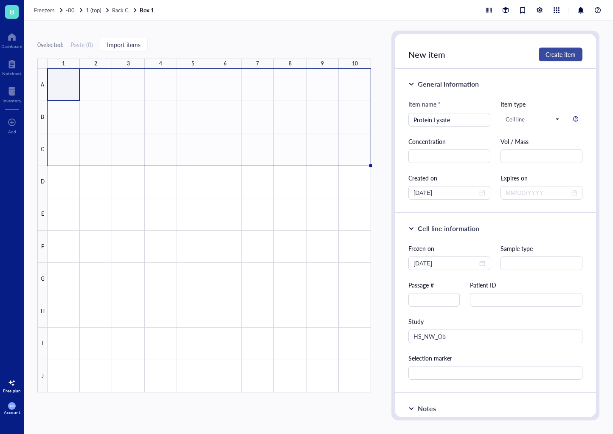
click at [565, 55] on span "Create item" at bounding box center [561, 54] width 30 height 7
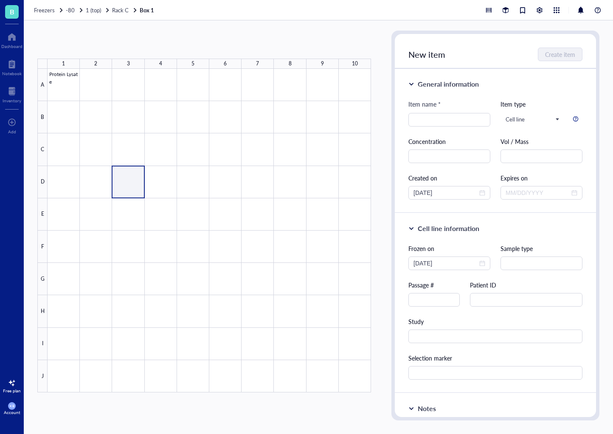
click at [127, 177] on div at bounding box center [210, 231] width 324 height 324
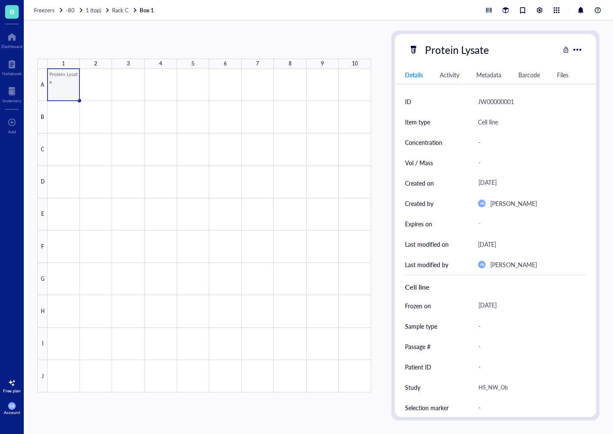
click at [66, 93] on div at bounding box center [210, 231] width 324 height 324
click at [59, 84] on div at bounding box center [210, 231] width 324 height 324
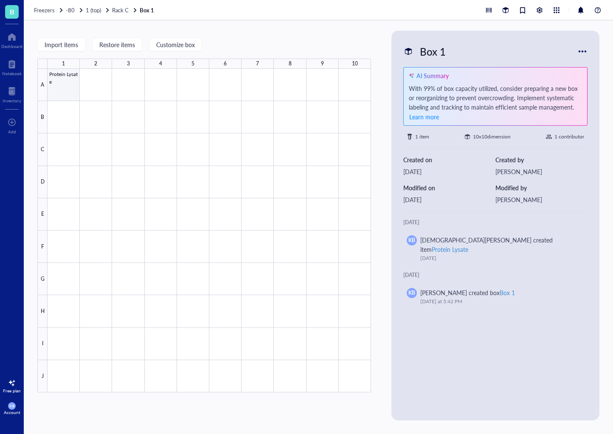
click at [59, 84] on div at bounding box center [210, 231] width 324 height 324
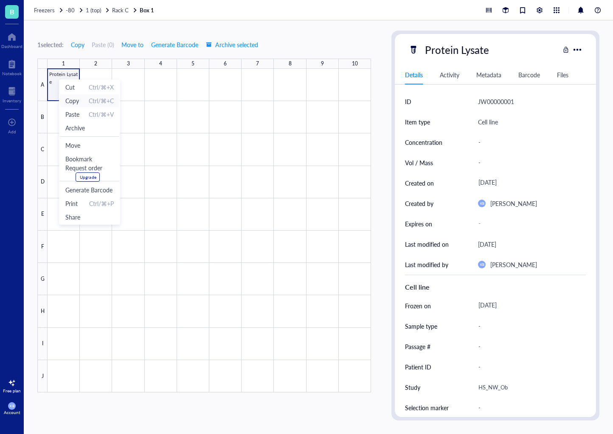
click at [74, 102] on span "Copy" at bounding box center [72, 100] width 14 height 9
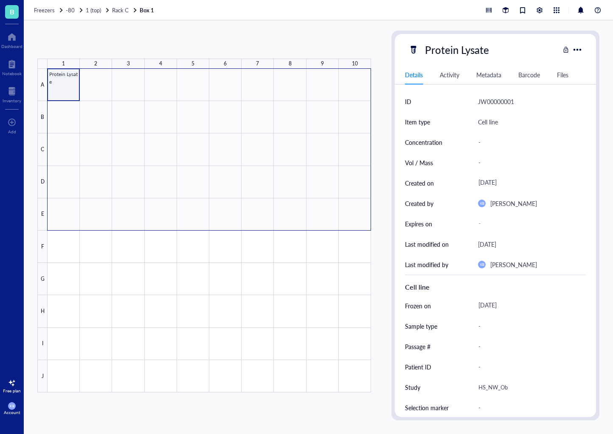
drag, startPoint x: 64, startPoint y: 93, endPoint x: 365, endPoint y: 204, distance: 320.4
click at [365, 204] on div at bounding box center [210, 231] width 324 height 324
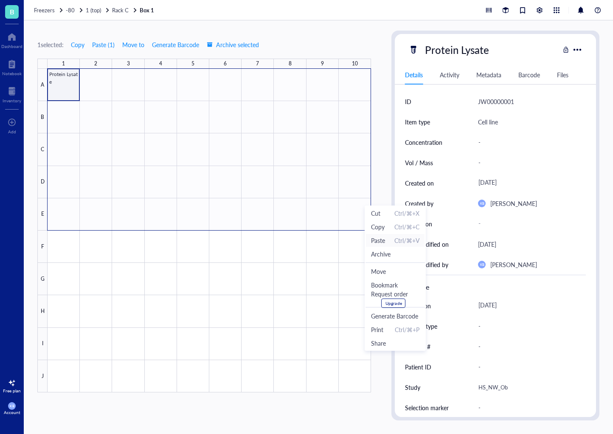
click at [390, 239] on span "Paste Ctrl/⌘+V" at bounding box center [395, 240] width 48 height 9
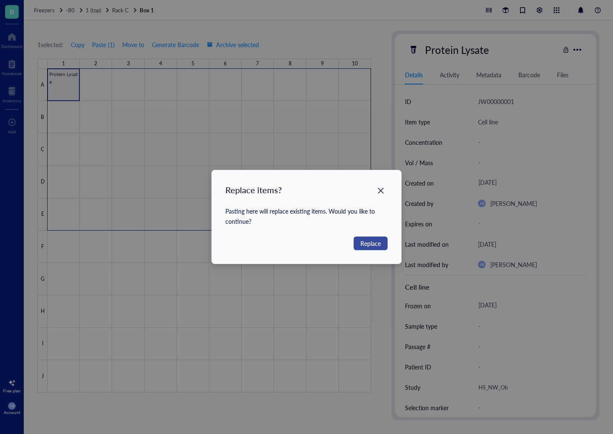
click at [368, 243] on span "Replace" at bounding box center [371, 243] width 20 height 9
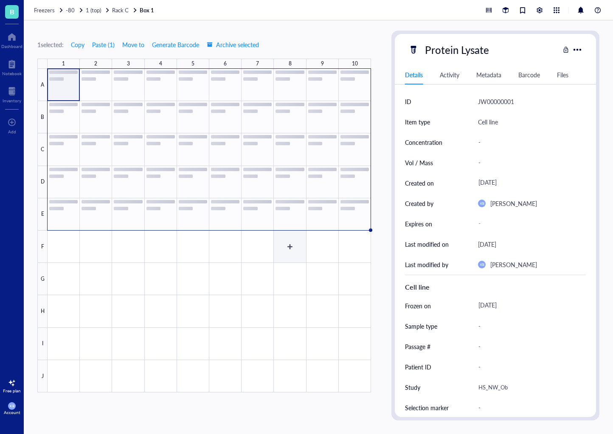
click at [282, 246] on div at bounding box center [210, 231] width 324 height 324
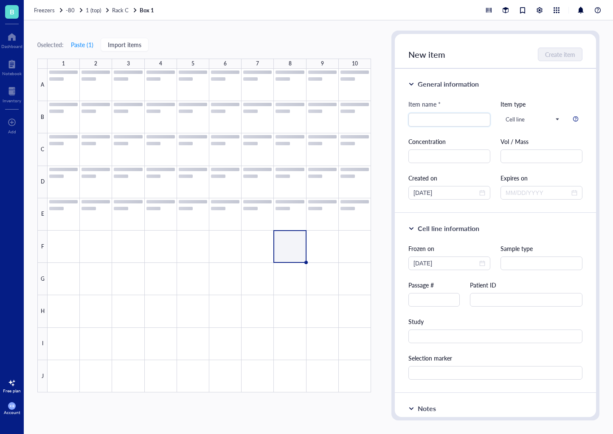
click at [106, 85] on div at bounding box center [210, 231] width 324 height 324
click at [57, 86] on div at bounding box center [210, 231] width 324 height 324
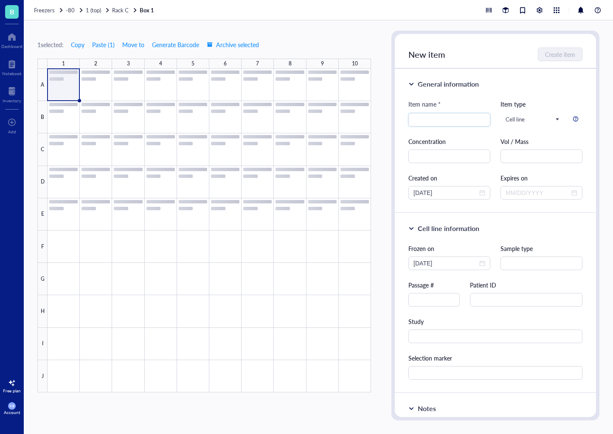
click at [111, 86] on div at bounding box center [210, 231] width 324 height 324
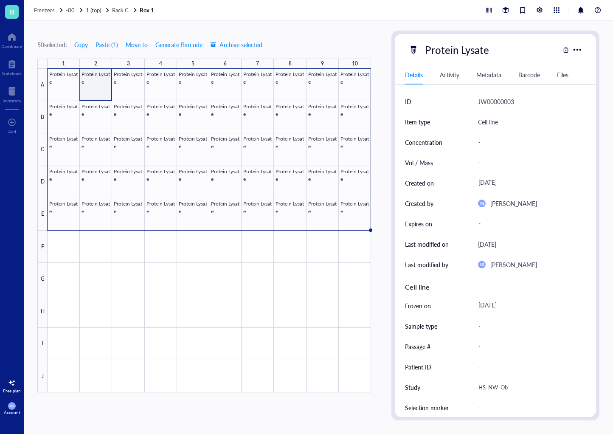
click at [455, 73] on div "Activity" at bounding box center [450, 74] width 20 height 9
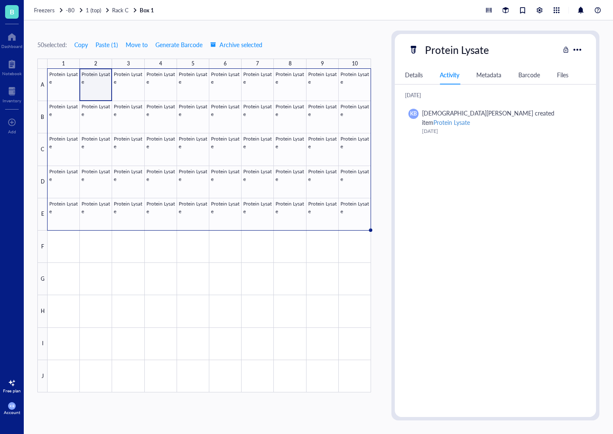
click at [502, 77] on div "Metadata" at bounding box center [489, 74] width 25 height 9
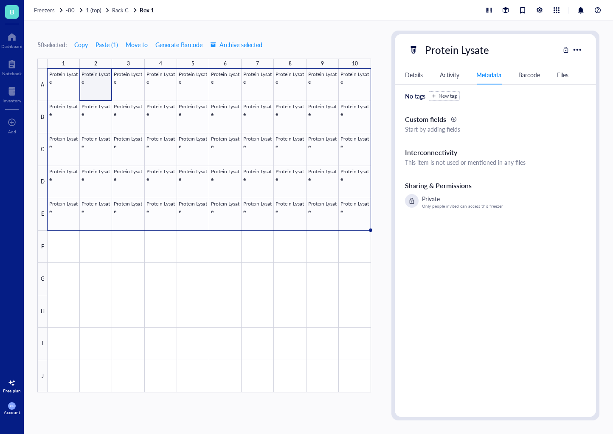
click at [532, 77] on div "Barcode" at bounding box center [530, 74] width 22 height 9
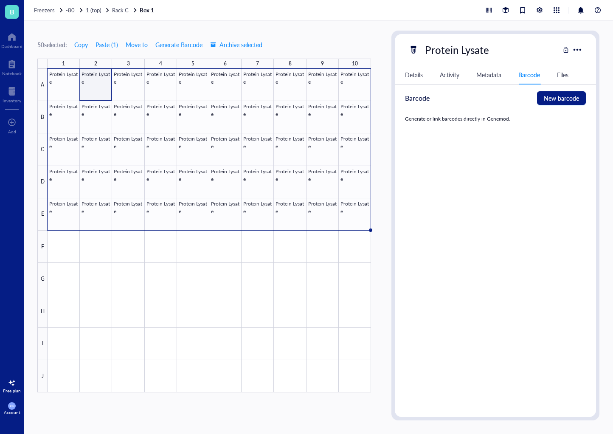
click at [566, 79] on div "Details Activity Metadata Barcode Files" at bounding box center [495, 74] width 201 height 19
click at [561, 75] on div "Files" at bounding box center [562, 74] width 11 height 9
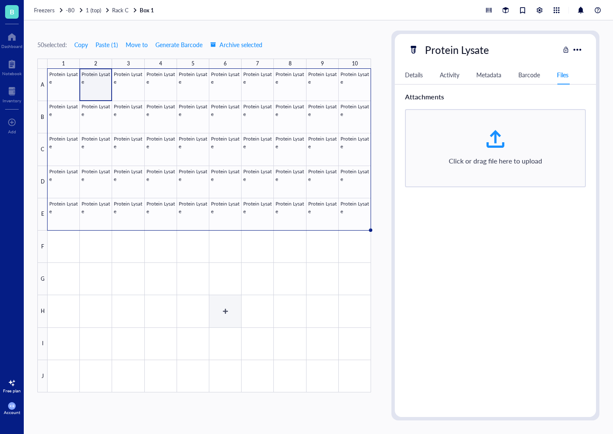
click at [240, 305] on div at bounding box center [210, 231] width 324 height 324
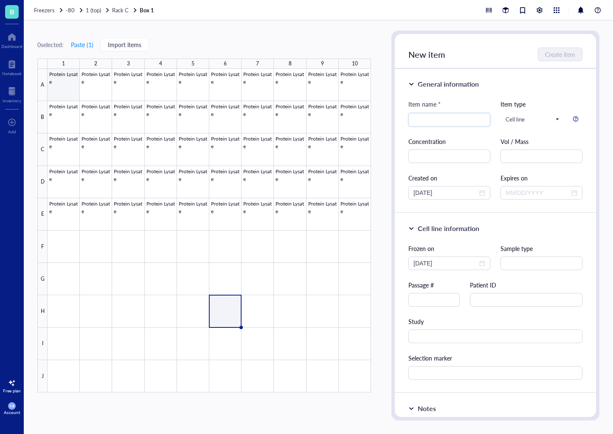
click at [59, 86] on div at bounding box center [210, 231] width 324 height 324
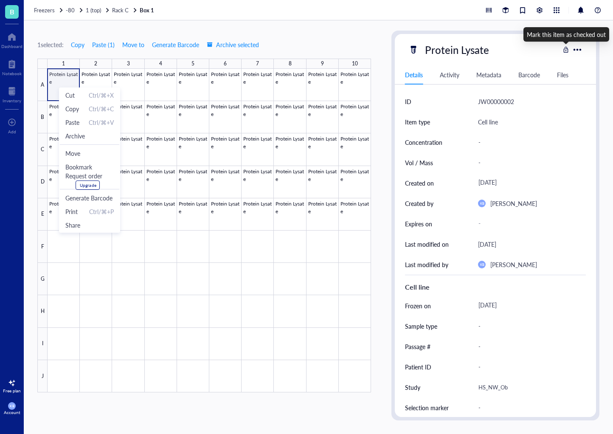
click at [566, 50] on div at bounding box center [566, 50] width 6 height 6
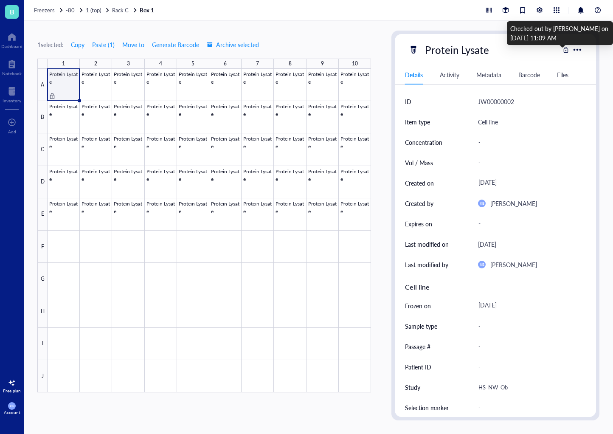
click at [566, 50] on div at bounding box center [566, 50] width 6 height 6
click at [455, 76] on div "Activity" at bounding box center [450, 74] width 20 height 9
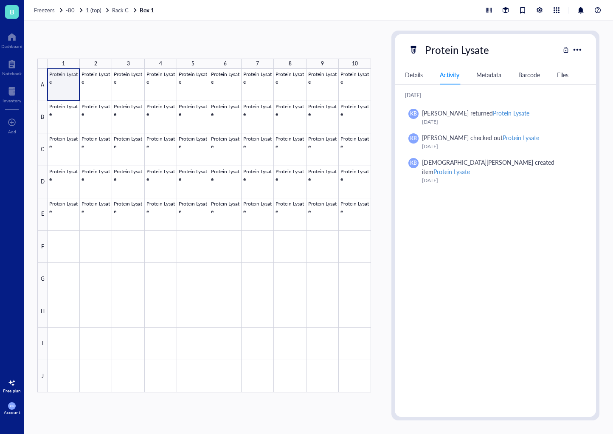
click at [72, 82] on div at bounding box center [210, 231] width 324 height 324
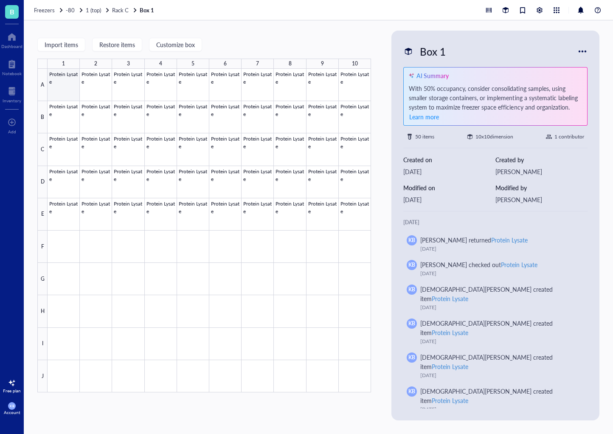
click at [60, 83] on div at bounding box center [210, 231] width 324 height 324
click at [188, 244] on div at bounding box center [210, 231] width 324 height 324
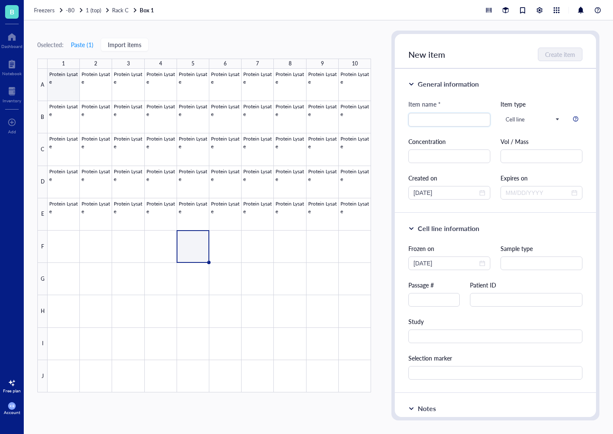
click at [62, 94] on div at bounding box center [210, 231] width 324 height 324
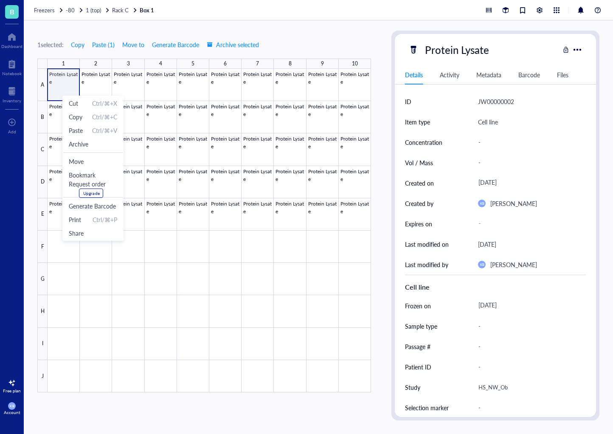
click at [491, 319] on div "-" at bounding box center [529, 347] width 108 height 18
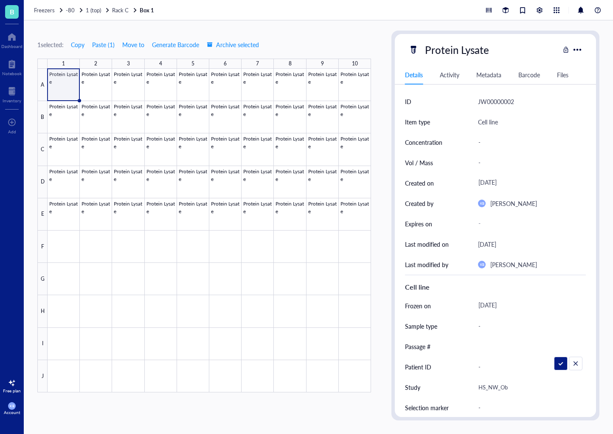
click at [483, 319] on div "-" at bounding box center [529, 367] width 108 height 18
type input "40406"
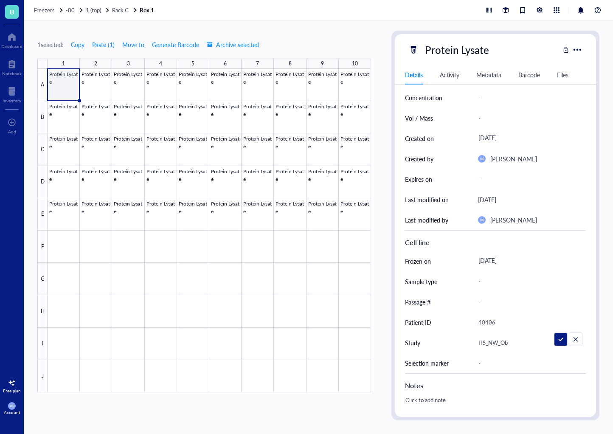
scroll to position [57, 0]
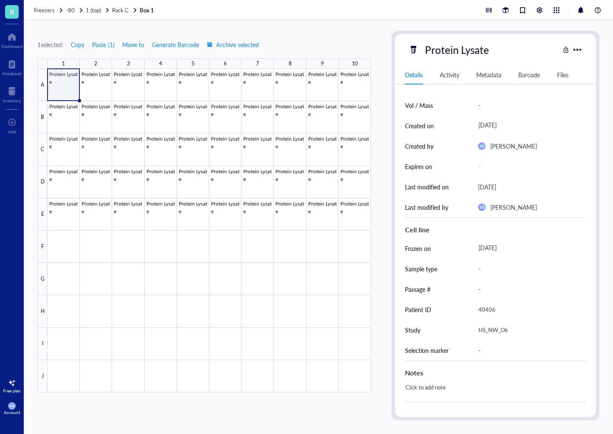
click at [485, 319] on div "-" at bounding box center [529, 351] width 108 height 18
click at [477, 319] on div "-" at bounding box center [529, 351] width 108 height 18
type input "d21 Myogenesis"
click at [181, 270] on div at bounding box center [210, 231] width 324 height 324
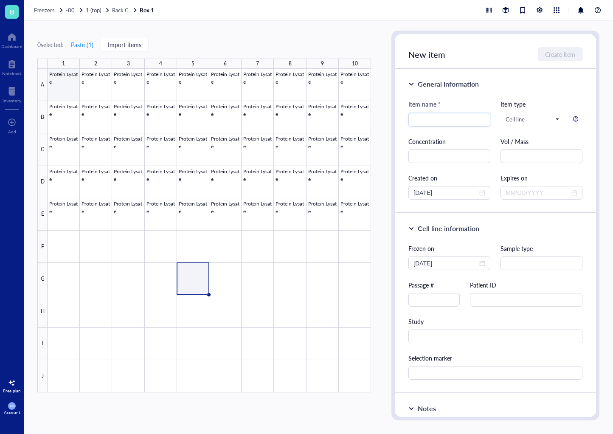
click at [65, 85] on div at bounding box center [210, 231] width 324 height 324
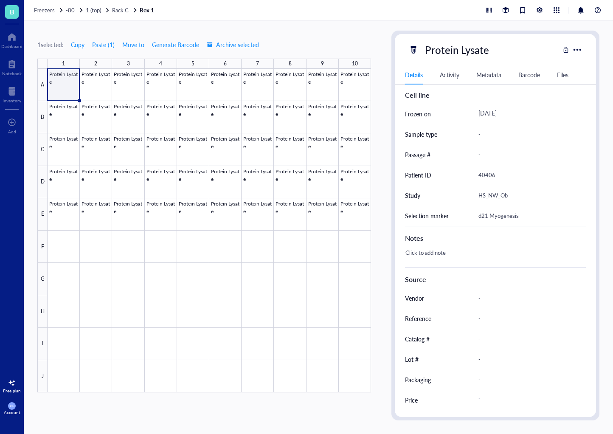
scroll to position [192, 0]
click at [95, 84] on div at bounding box center [210, 231] width 324 height 324
click at [62, 79] on div at bounding box center [210, 231] width 324 height 324
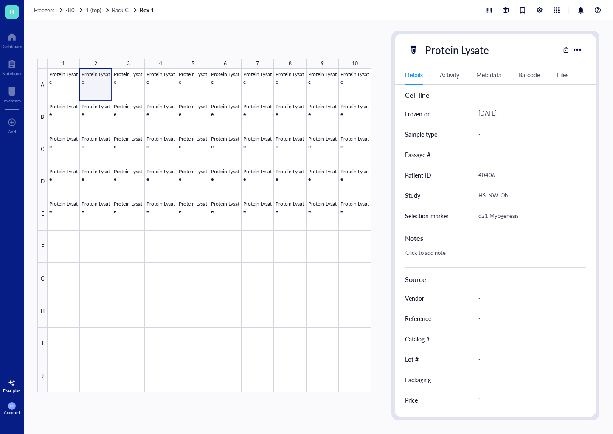
click at [100, 87] on div at bounding box center [210, 231] width 324 height 324
drag, startPoint x: 90, startPoint y: 90, endPoint x: 340, endPoint y: 209, distance: 276.5
click at [340, 209] on div at bounding box center [210, 231] width 324 height 324
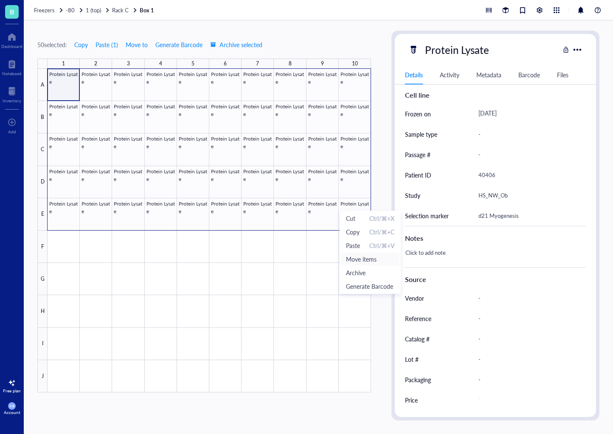
click at [370, 258] on span "Move items" at bounding box center [370, 258] width 48 height 9
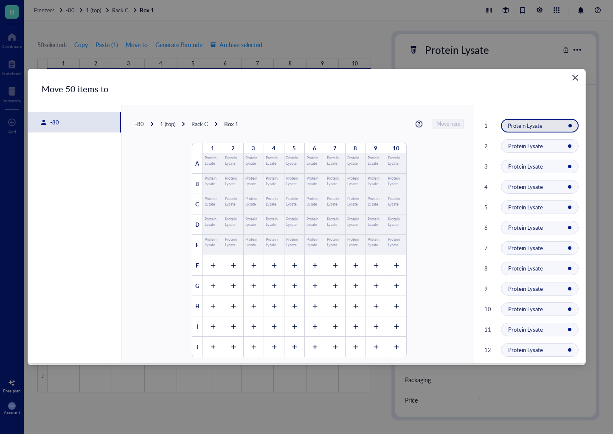
click at [578, 77] on icon "Close" at bounding box center [575, 78] width 8 height 8
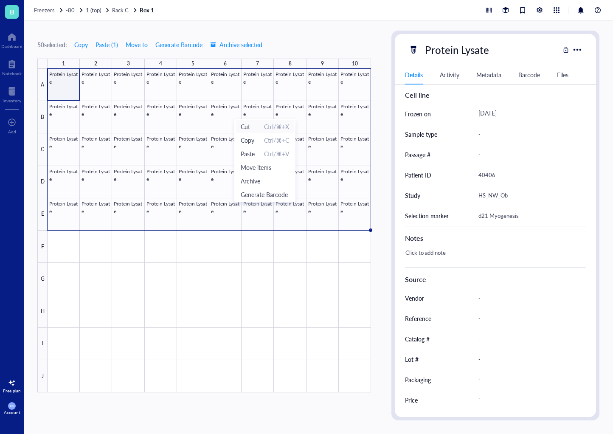
click at [249, 128] on span "Cut" at bounding box center [245, 126] width 9 height 9
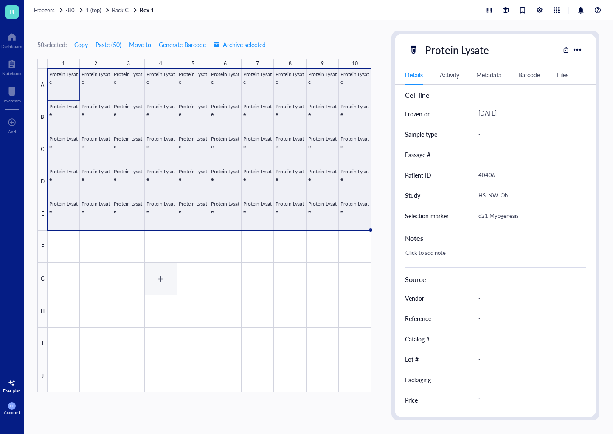
click at [167, 284] on div at bounding box center [210, 231] width 324 height 324
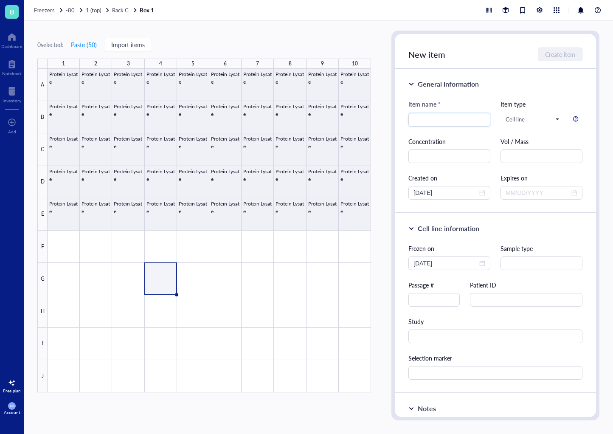
click at [131, 138] on div at bounding box center [210, 231] width 324 height 324
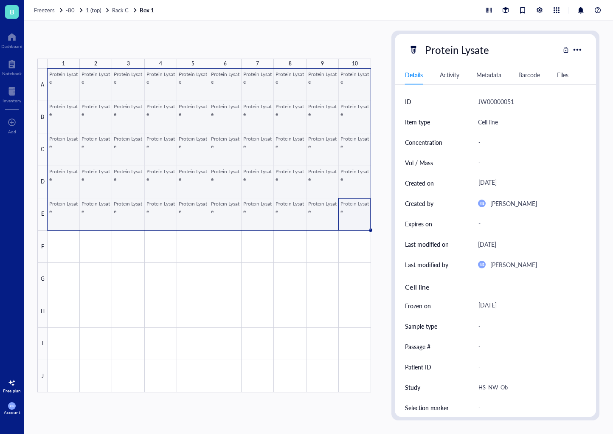
drag, startPoint x: 354, startPoint y: 221, endPoint x: 78, endPoint y: 93, distance: 304.3
click at [78, 93] on div at bounding box center [210, 231] width 324 height 324
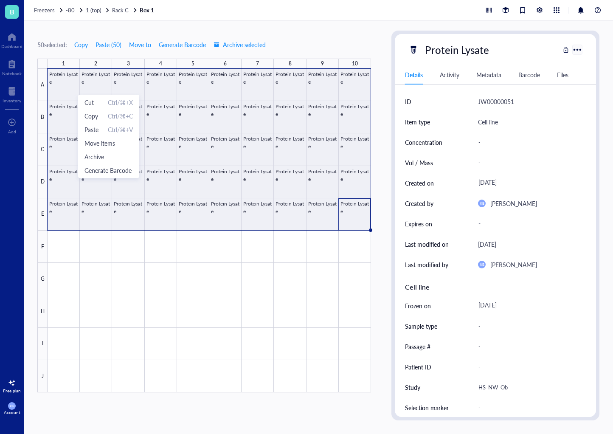
click at [578, 49] on div at bounding box center [577, 49] width 12 height 12
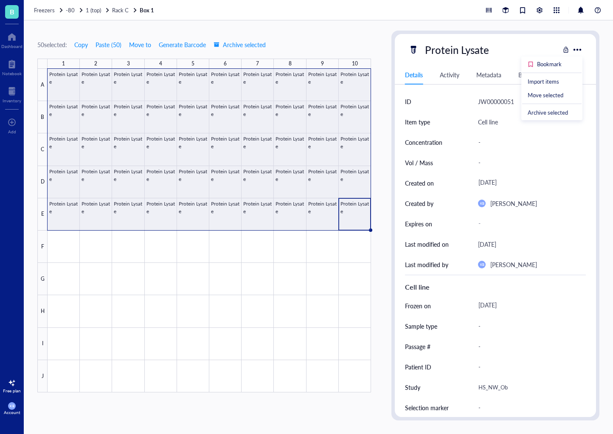
click at [456, 74] on div "Activity" at bounding box center [450, 74] width 20 height 9
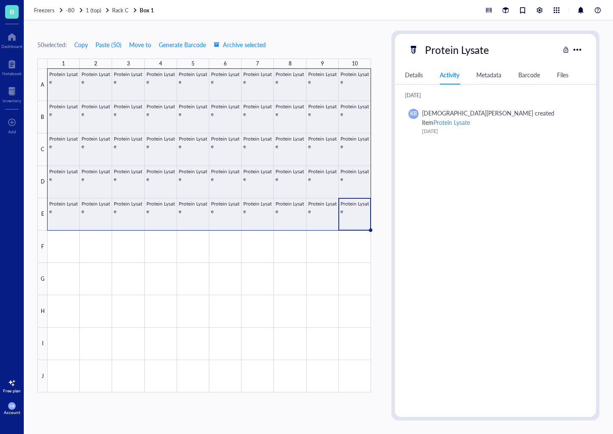
click at [356, 207] on div at bounding box center [210, 231] width 324 height 324
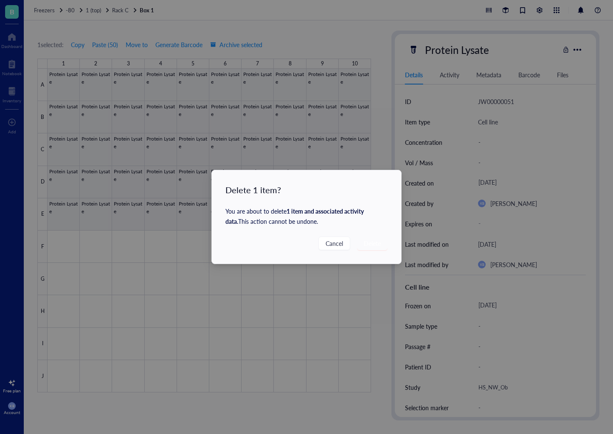
click at [308, 239] on div "Cancel Delete" at bounding box center [307, 244] width 162 height 14
click at [288, 243] on div "Cancel Delete" at bounding box center [307, 244] width 162 height 14
click at [288, 277] on div "Delete 1 item? You are about to delete 1 item and associated activity data . Th…" at bounding box center [306, 217] width 613 height 434
click at [376, 247] on span "Delete" at bounding box center [372, 243] width 17 height 9
click at [373, 243] on div "Delete 1 item? You are about to delete 1 item and associated activity data . Th…" at bounding box center [306, 217] width 613 height 434
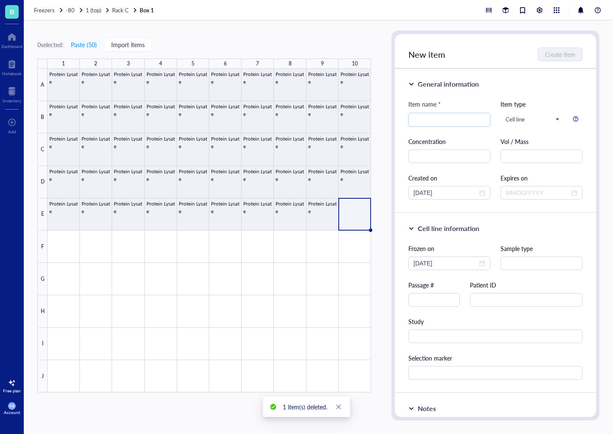
click at [353, 212] on div at bounding box center [210, 231] width 324 height 324
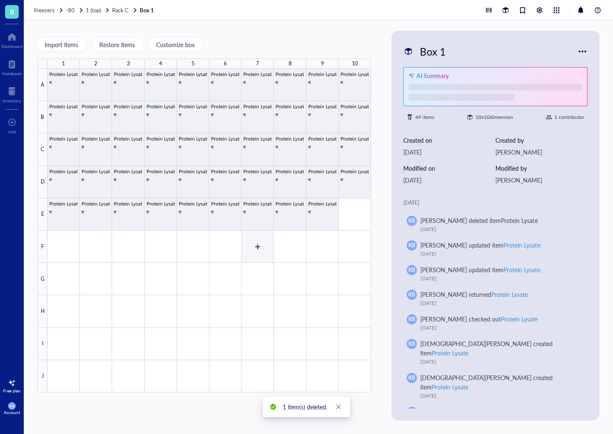
click at [257, 234] on div at bounding box center [210, 231] width 324 height 324
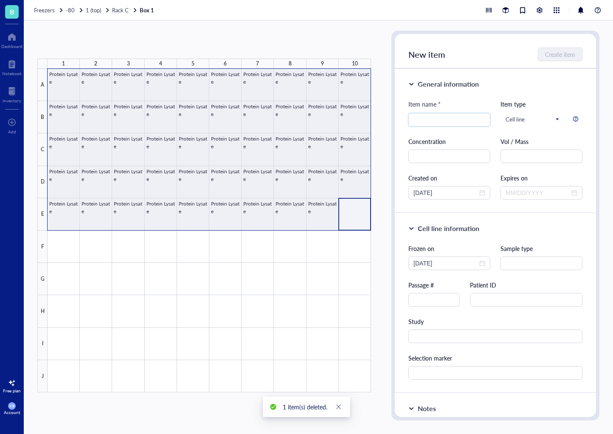
drag, startPoint x: 358, startPoint y: 215, endPoint x: 66, endPoint y: 83, distance: 320.2
click at [66, 83] on div at bounding box center [210, 231] width 324 height 324
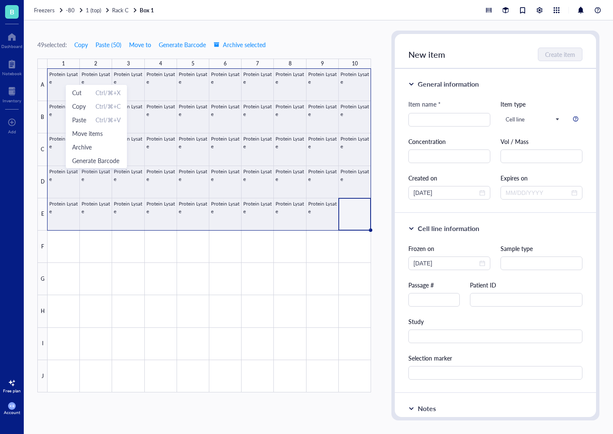
click at [64, 83] on div at bounding box center [210, 231] width 324 height 324
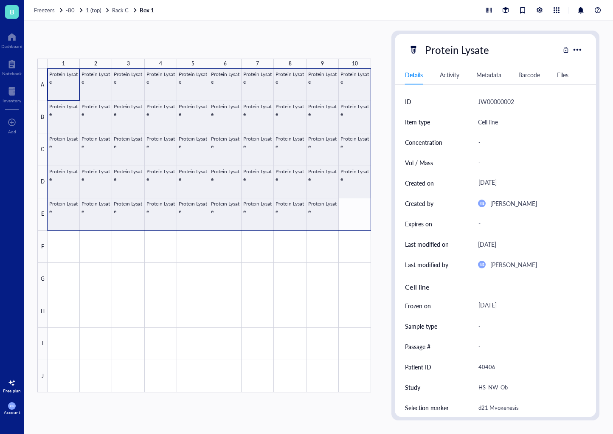
drag, startPoint x: 62, startPoint y: 83, endPoint x: 346, endPoint y: 204, distance: 308.7
click at [346, 204] on div at bounding box center [210, 231] width 324 height 324
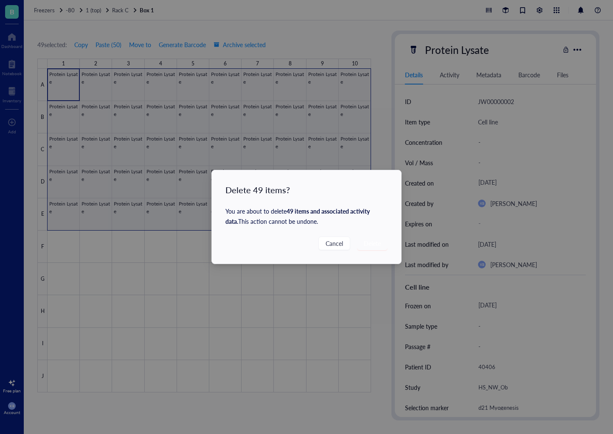
drag, startPoint x: 337, startPoint y: 248, endPoint x: 348, endPoint y: 265, distance: 20.4
click at [348, 265] on div "Delete 49 items? You are about to delete 49 items and associated activity data …" at bounding box center [306, 217] width 613 height 434
click at [368, 246] on span "Delete" at bounding box center [372, 243] width 17 height 9
click at [368, 244] on span "Delete" at bounding box center [372, 243] width 17 height 9
click at [380, 239] on span "Delete" at bounding box center [372, 243] width 17 height 9
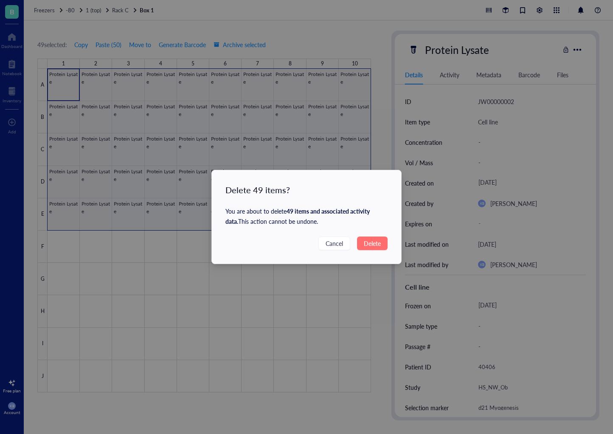
click at [378, 244] on span "Delete" at bounding box center [372, 243] width 17 height 9
click at [374, 244] on span "Delete" at bounding box center [372, 243] width 17 height 9
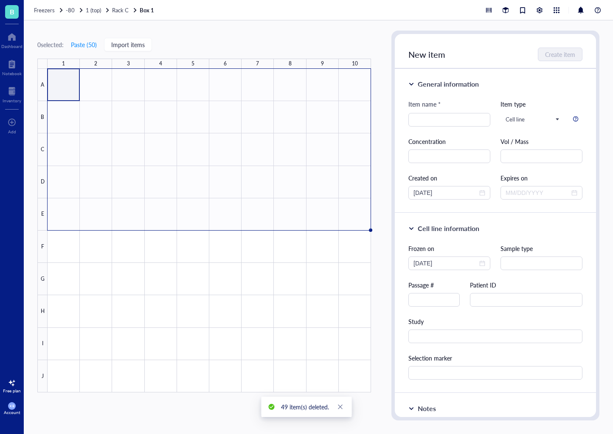
click at [268, 295] on div at bounding box center [210, 231] width 324 height 324
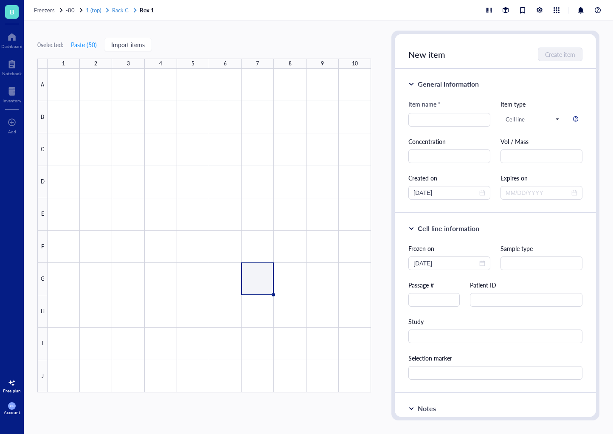
click at [94, 12] on span "1 (top)" at bounding box center [93, 10] width 15 height 8
